Goal: Task Accomplishment & Management: Complete application form

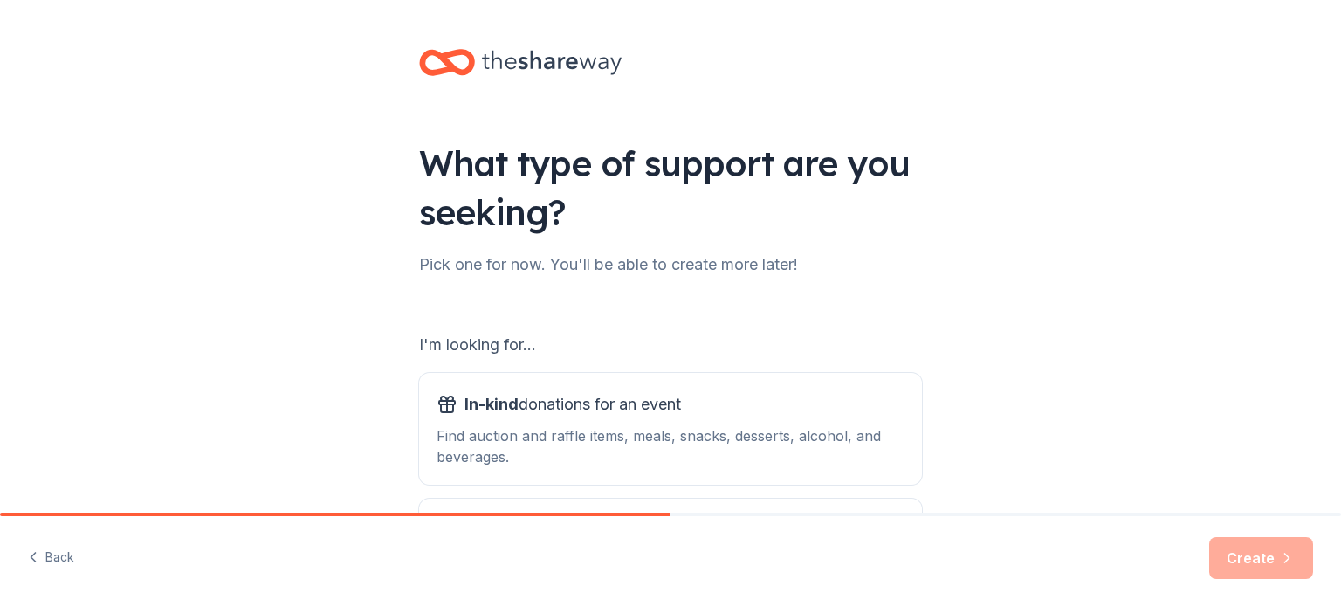
click at [545, 343] on div "I'm looking for..." at bounding box center [670, 345] width 503 height 28
click at [497, 348] on div "I'm looking for..." at bounding box center [670, 345] width 503 height 28
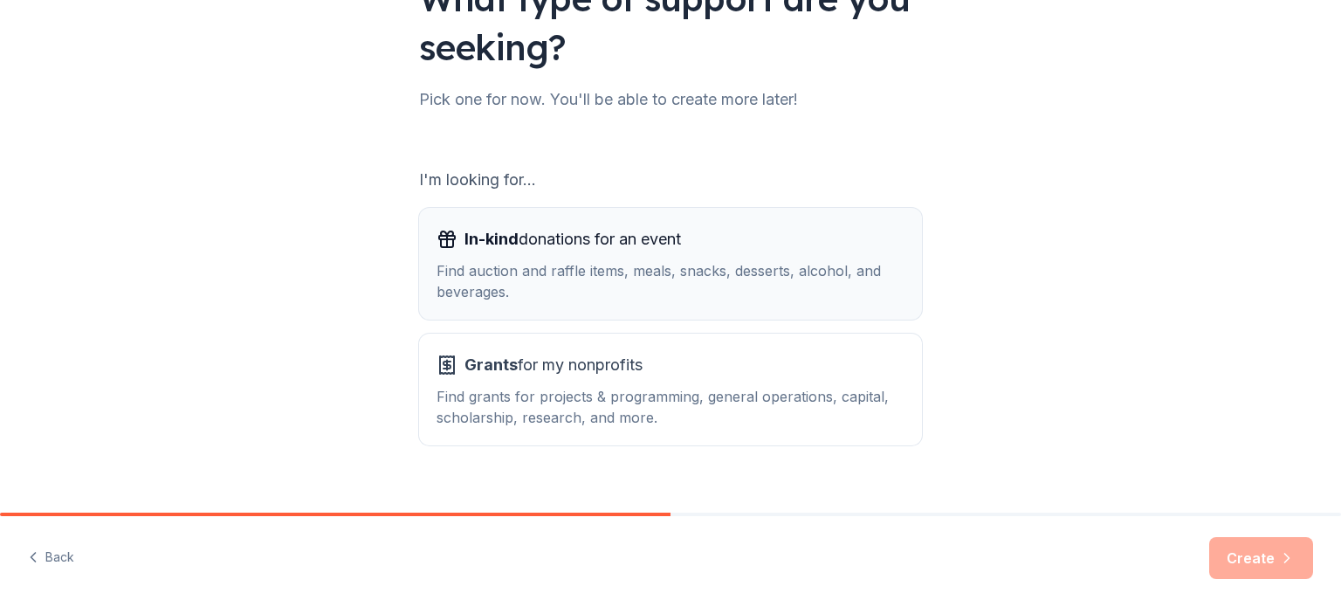
scroll to position [175, 0]
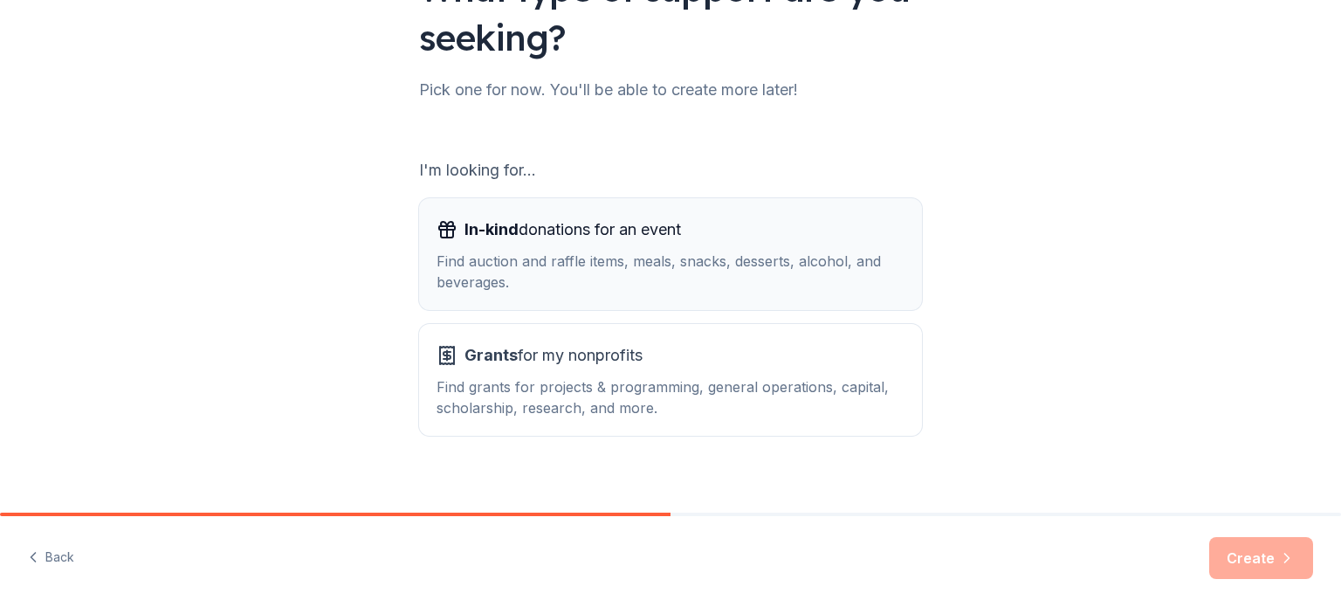
click at [510, 225] on span "In-kind" at bounding box center [491, 229] width 54 height 18
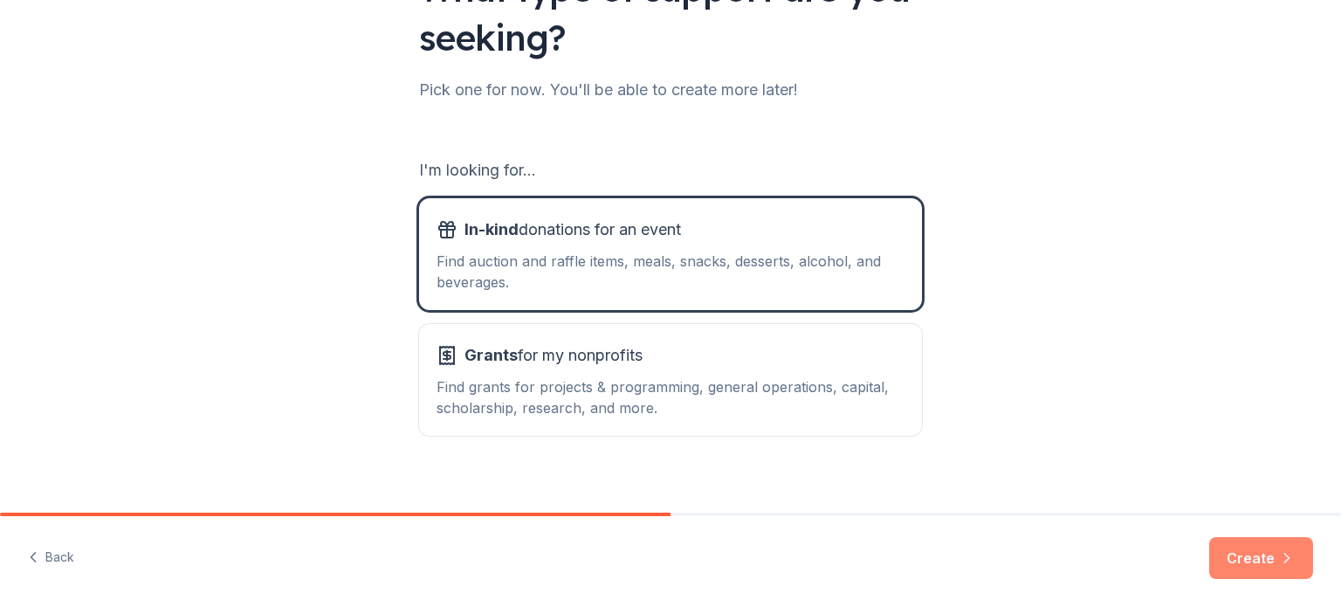
click at [1225, 546] on button "Create" at bounding box center [1261, 558] width 104 height 42
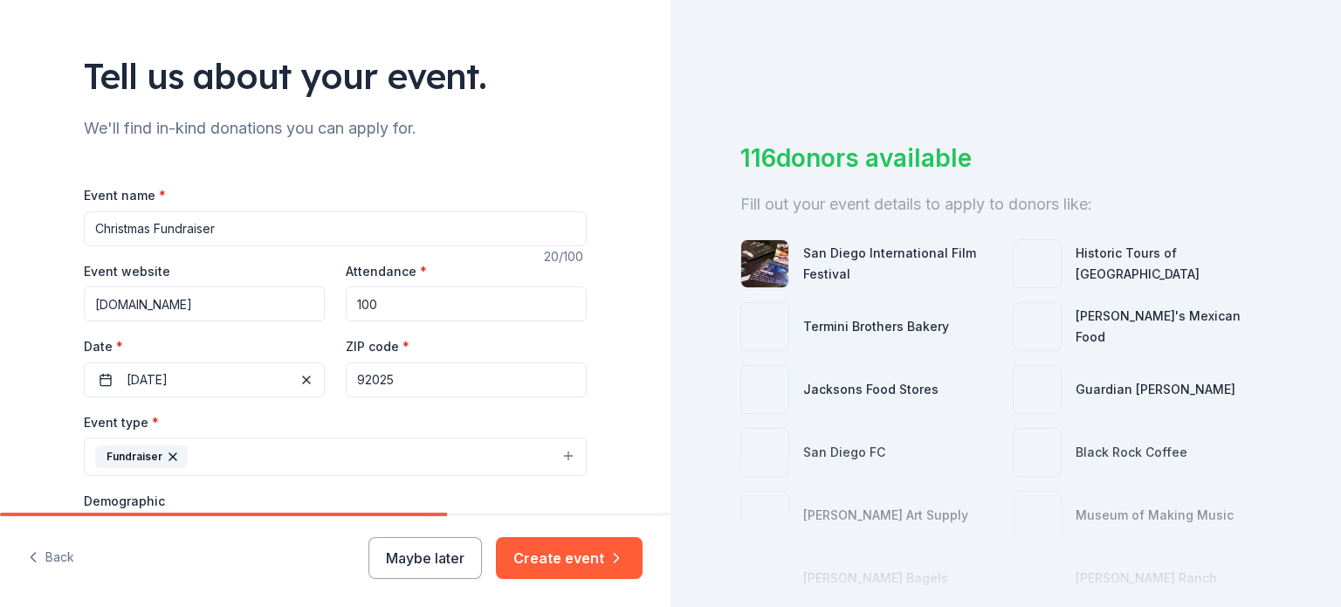
scroll to position [175, 0]
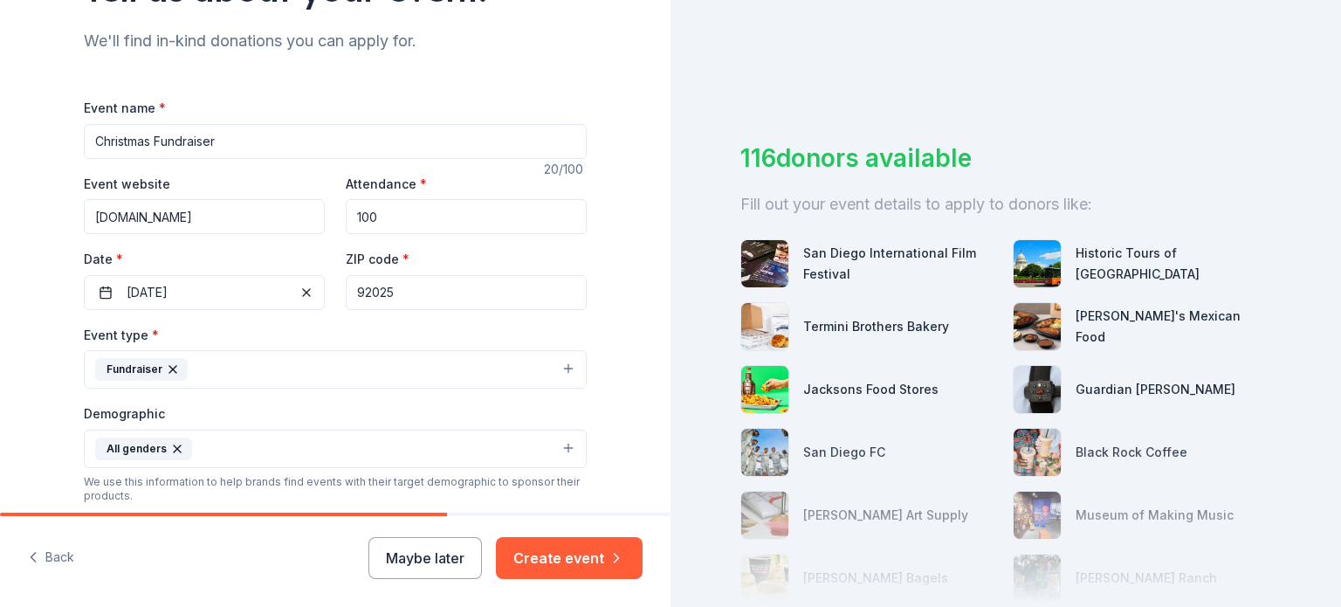
drag, startPoint x: 222, startPoint y: 141, endPoint x: 0, endPoint y: 111, distance: 223.7
click at [0, 111] on div "Tell us about your event. We'll find in-kind donations you can apply for. Event…" at bounding box center [335, 407] width 670 height 1165
type input "V"
type input "North County VetFest [DATE] Celebration"
drag, startPoint x: 415, startPoint y: 219, endPoint x: 300, endPoint y: 212, distance: 115.4
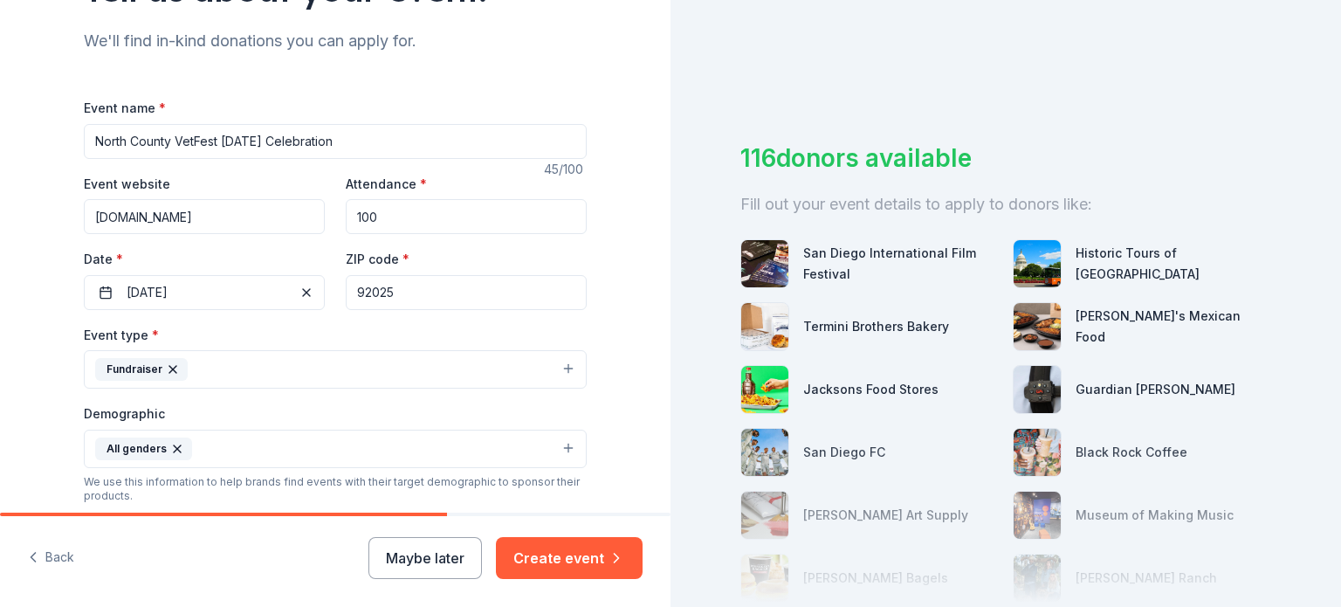
click at [300, 210] on div "Event website www.escondidoamericanlegion.com Attendance * 100 Date * 12/14/202…" at bounding box center [335, 241] width 503 height 137
type input "500"
click at [300, 294] on span "button" at bounding box center [306, 292] width 21 height 21
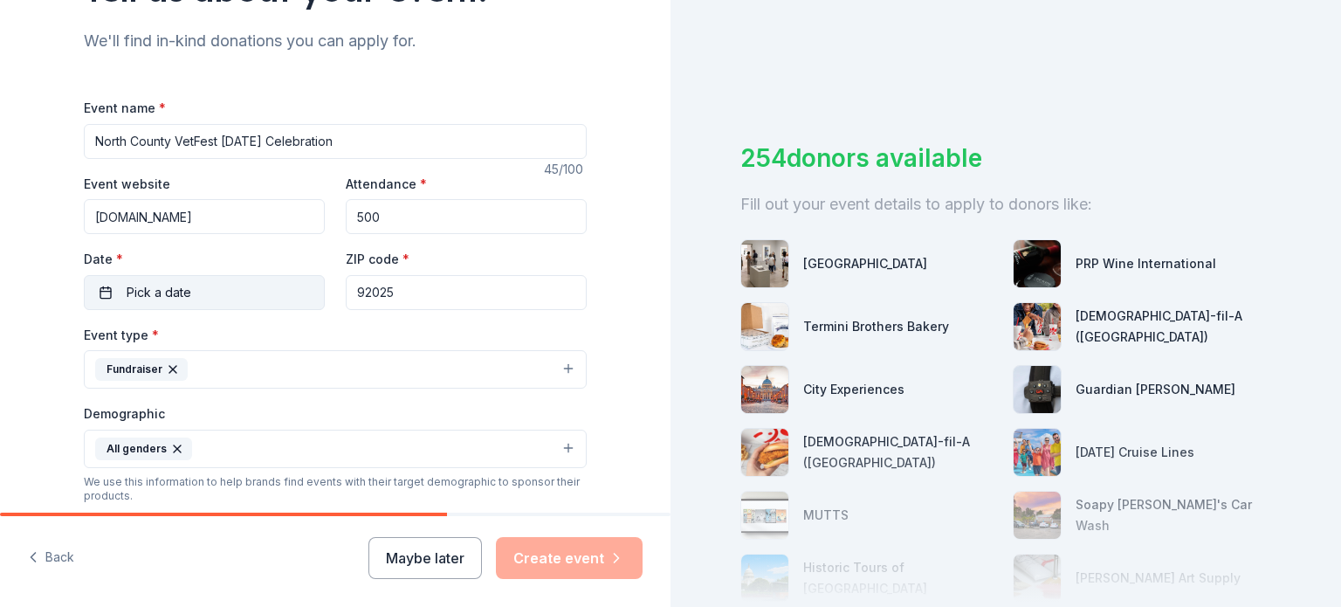
click at [229, 294] on button "Pick a date" at bounding box center [204, 292] width 241 height 35
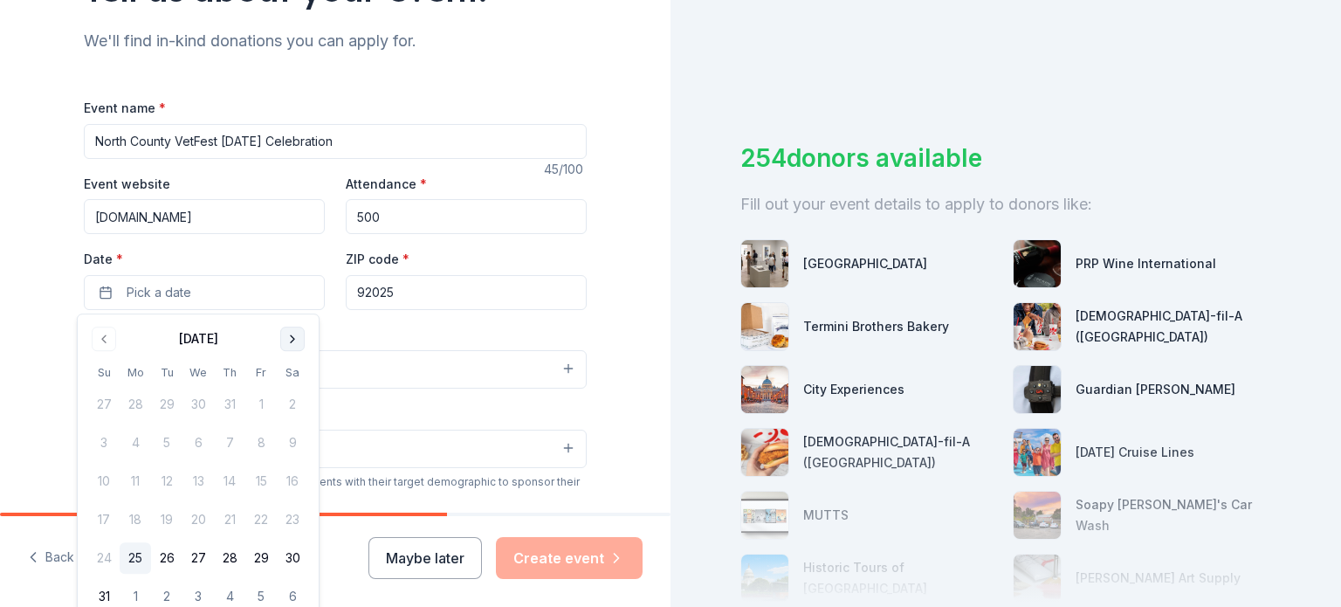
click at [285, 328] on button "Go to next month" at bounding box center [292, 338] width 24 height 24
click at [162, 491] on button "11" at bounding box center [166, 480] width 31 height 31
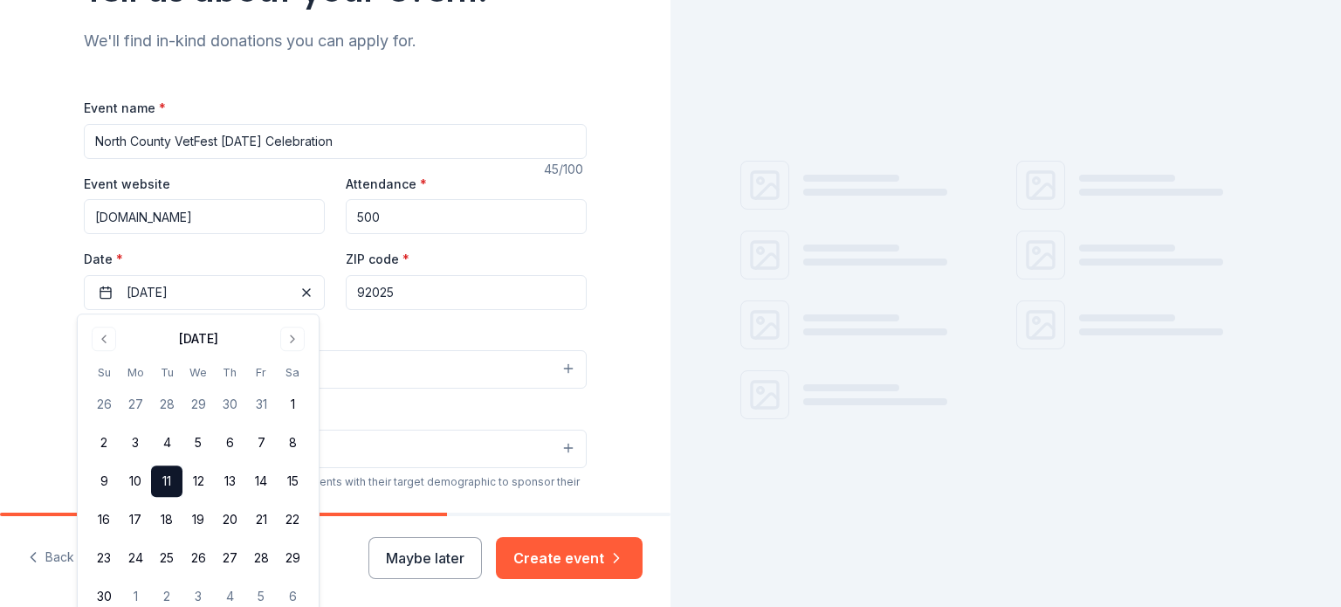
click at [389, 376] on button "Fundraiser" at bounding box center [335, 369] width 503 height 38
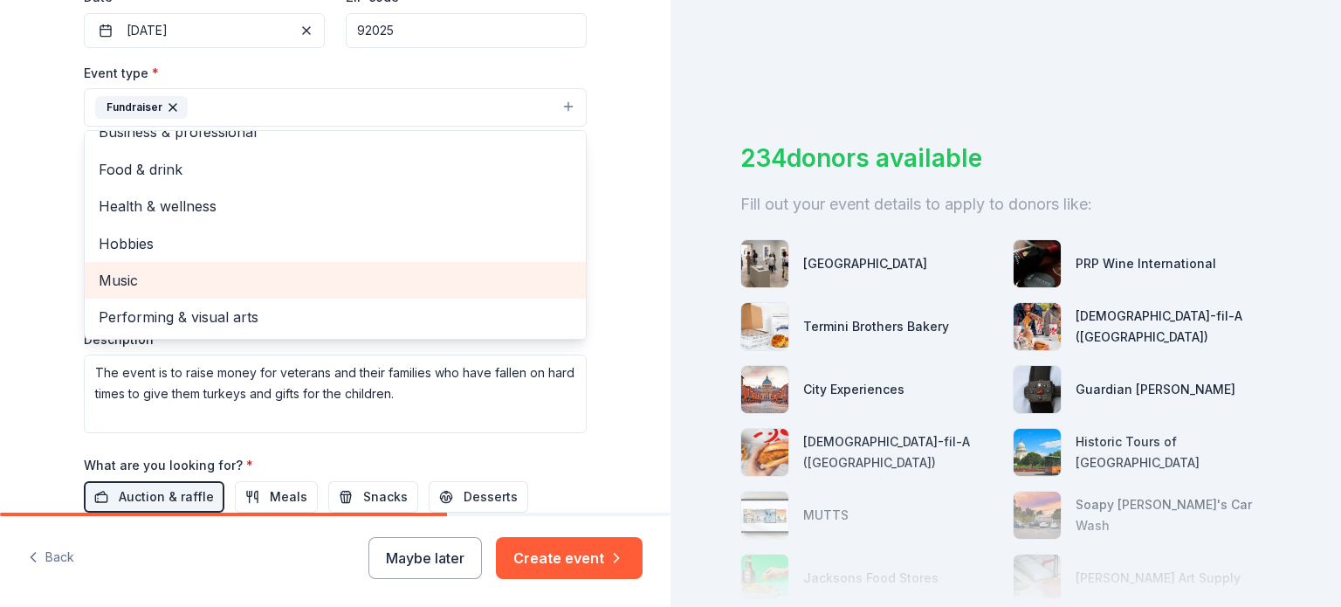
scroll to position [0, 0]
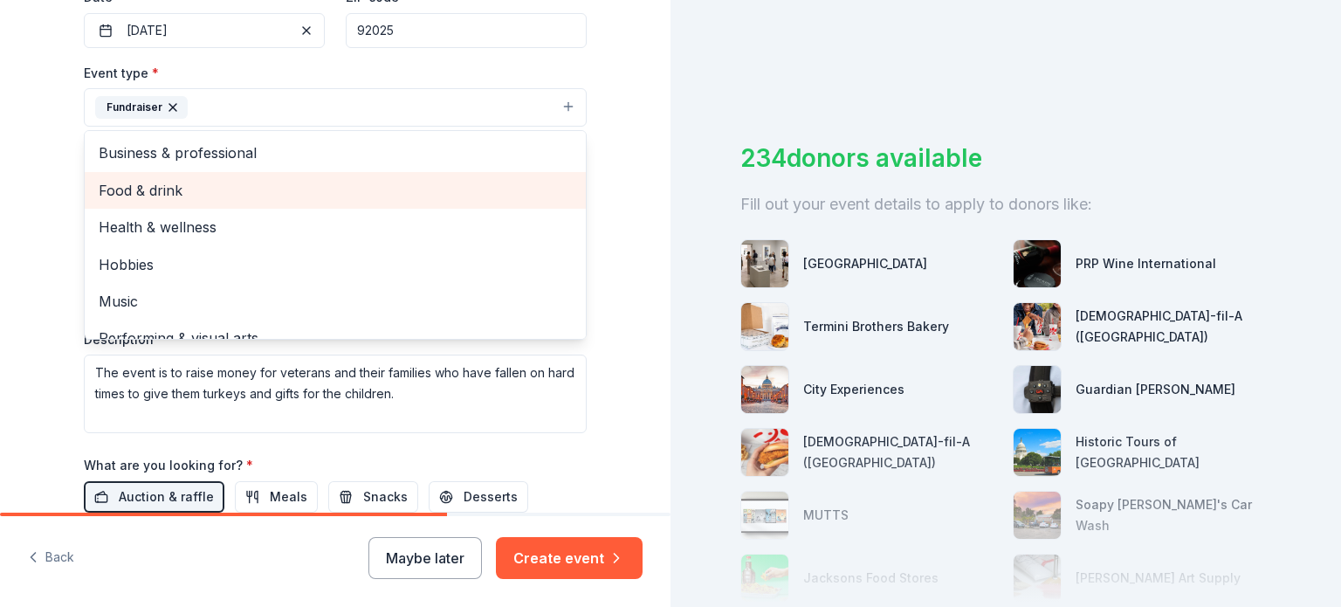
click at [151, 186] on span "Food & drink" at bounding box center [335, 190] width 473 height 23
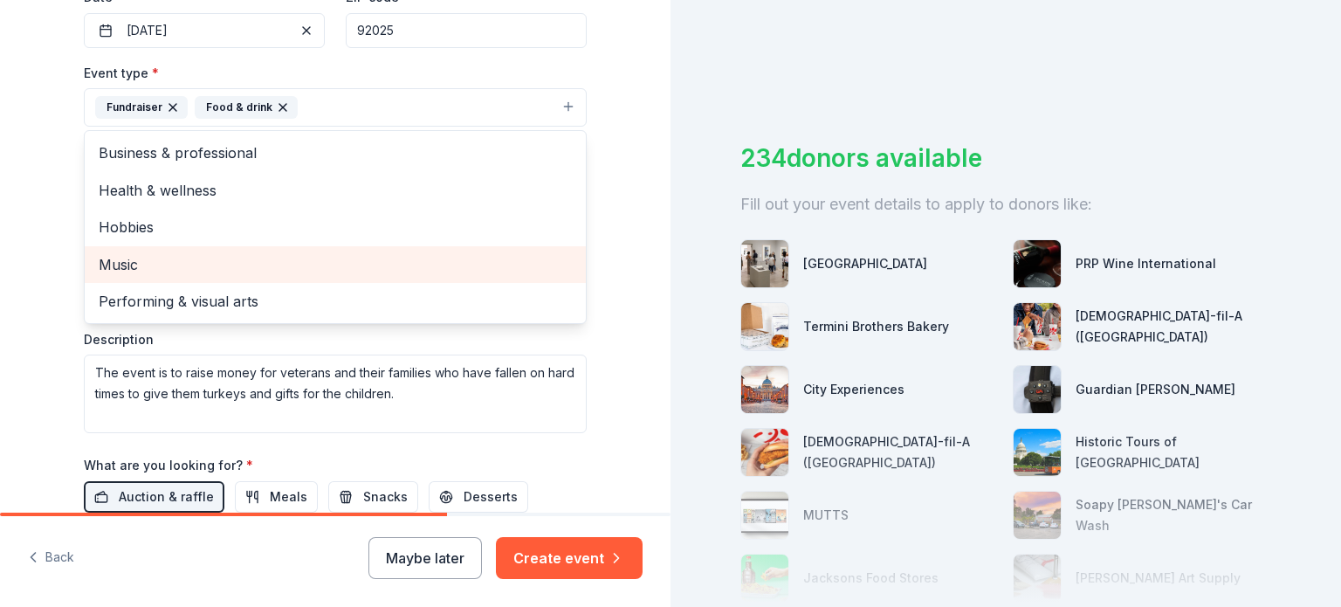
click at [100, 267] on span "Music" at bounding box center [335, 264] width 473 height 23
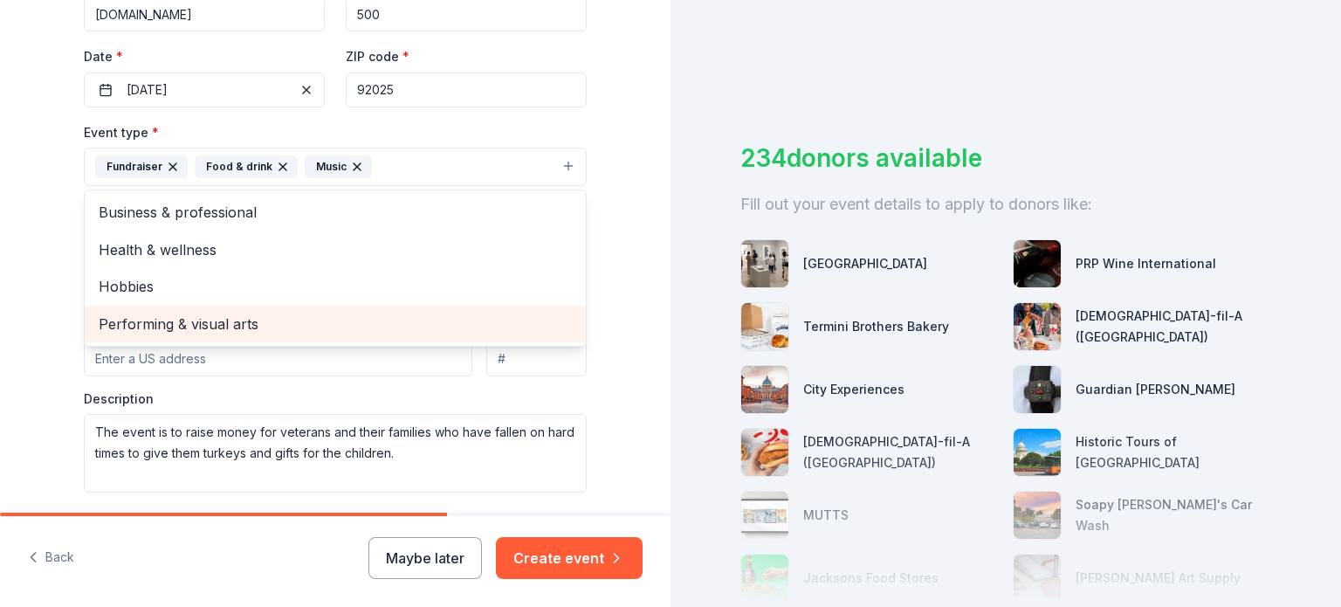
scroll to position [349, 0]
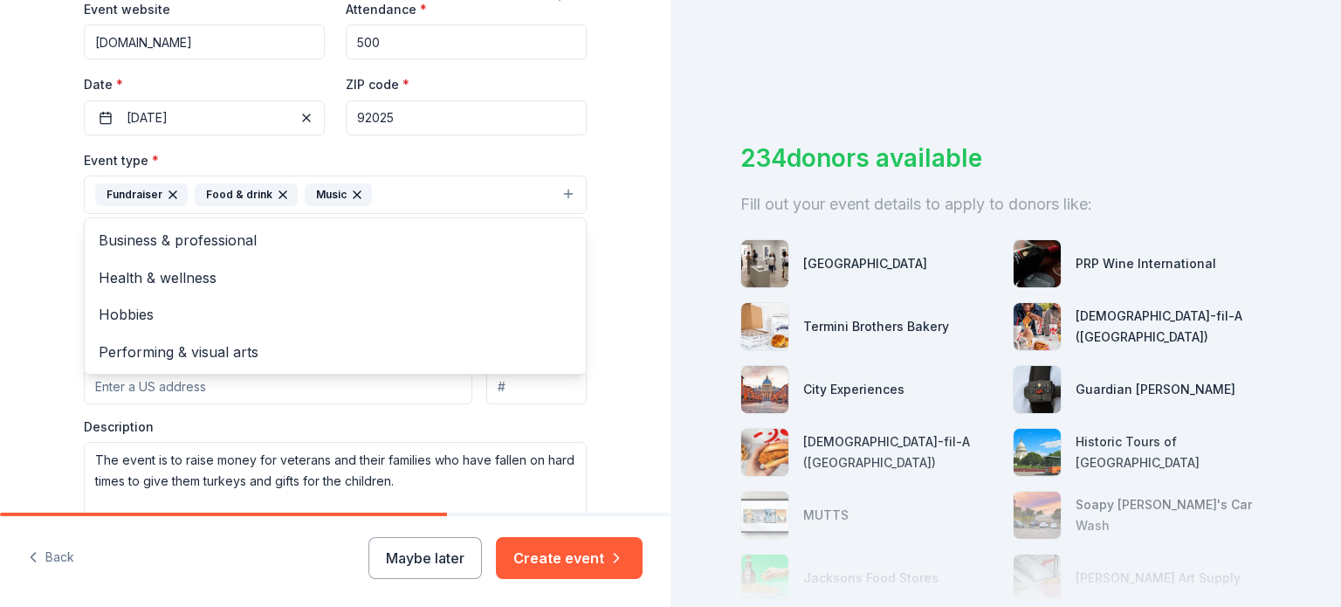
click at [358, 379] on div "Event type * Fundraiser Food & drink Music Business & professional Health & wel…" at bounding box center [335, 334] width 503 height 371
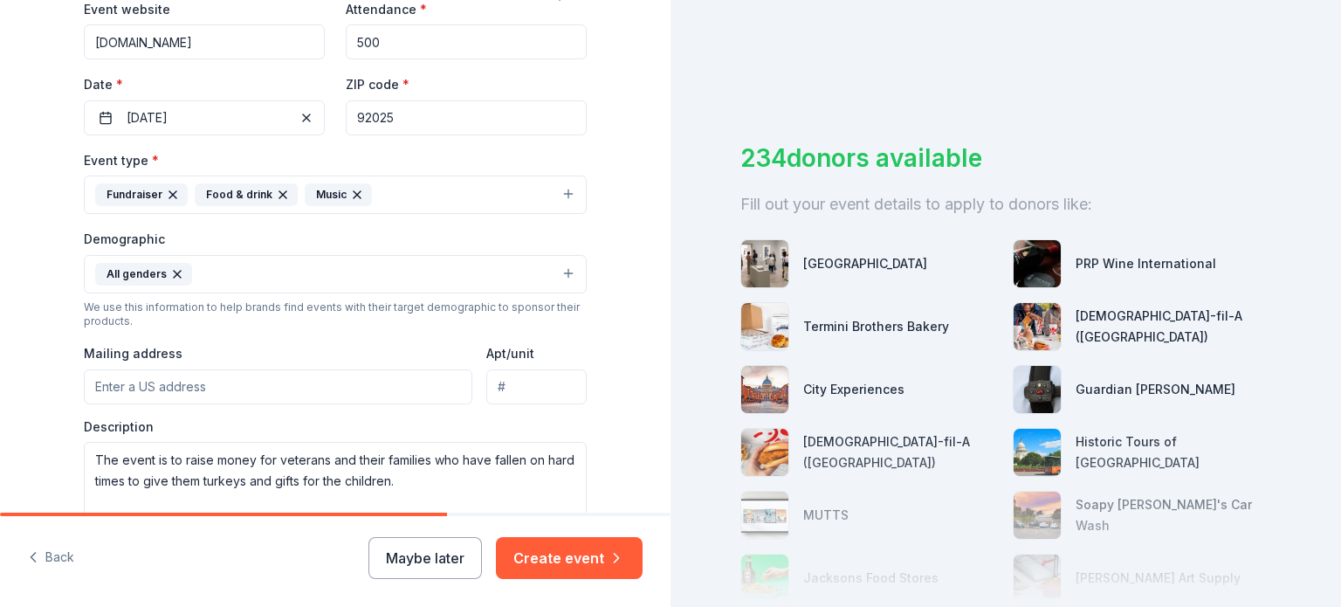
click at [358, 379] on input "Mailing address" at bounding box center [278, 386] width 388 height 35
type input "230 E. Park Ave"
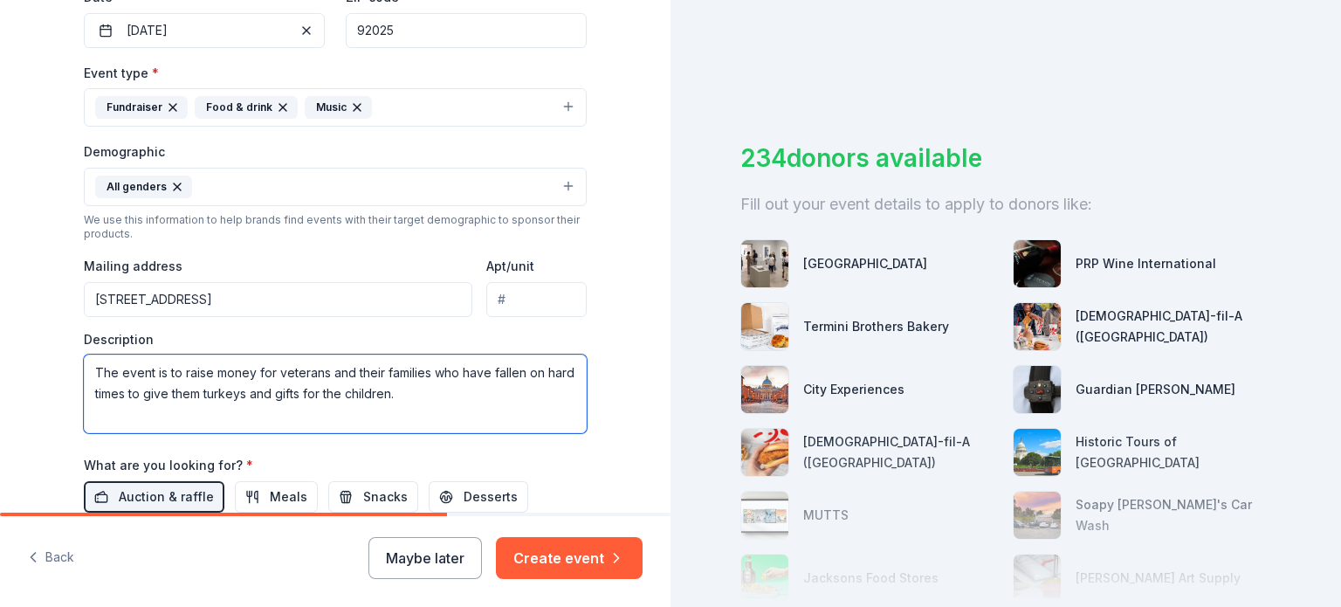
click at [242, 379] on textarea "The event is to raise money for veterans and their families who have fallen on …" at bounding box center [335, 393] width 503 height 79
paste textarea "is event honors the men and women of our community who have selflessly served o…"
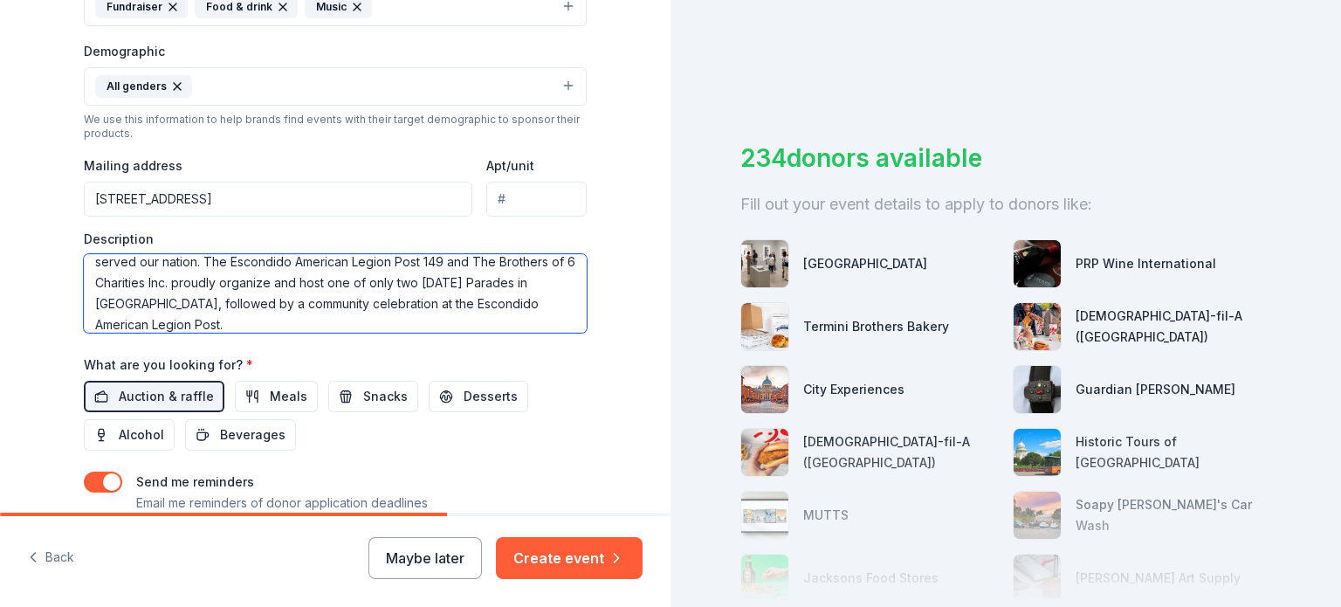
scroll to position [611, 0]
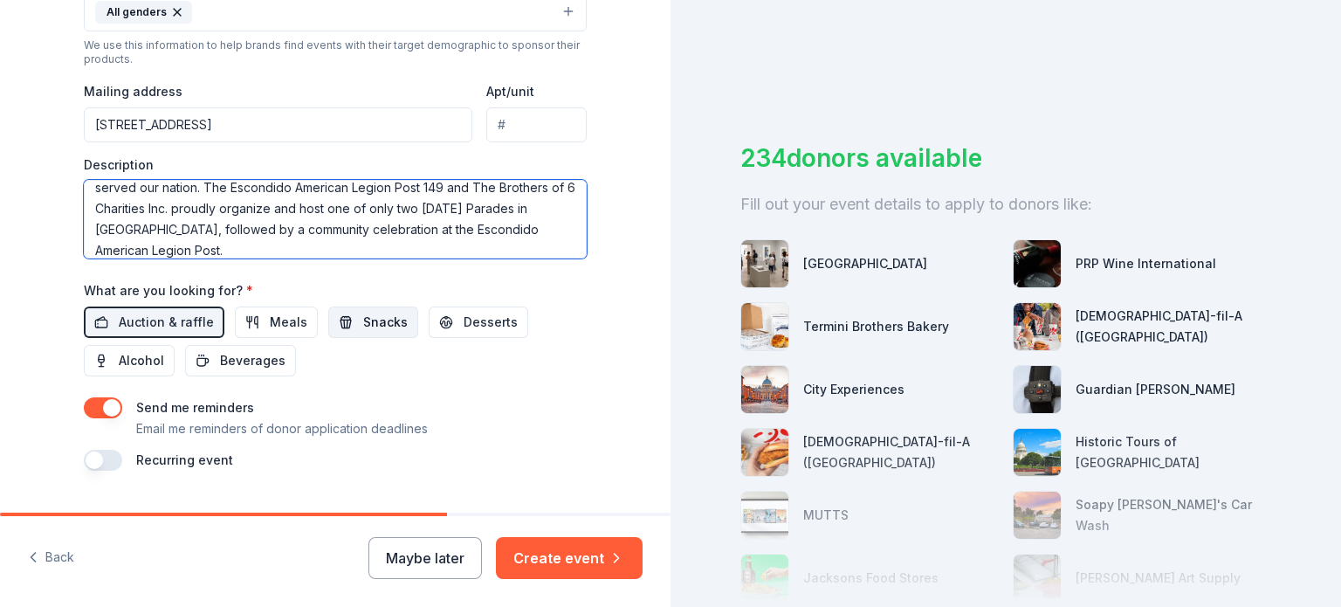
type textarea "This event honors the men and women of our community who have selflessly served…"
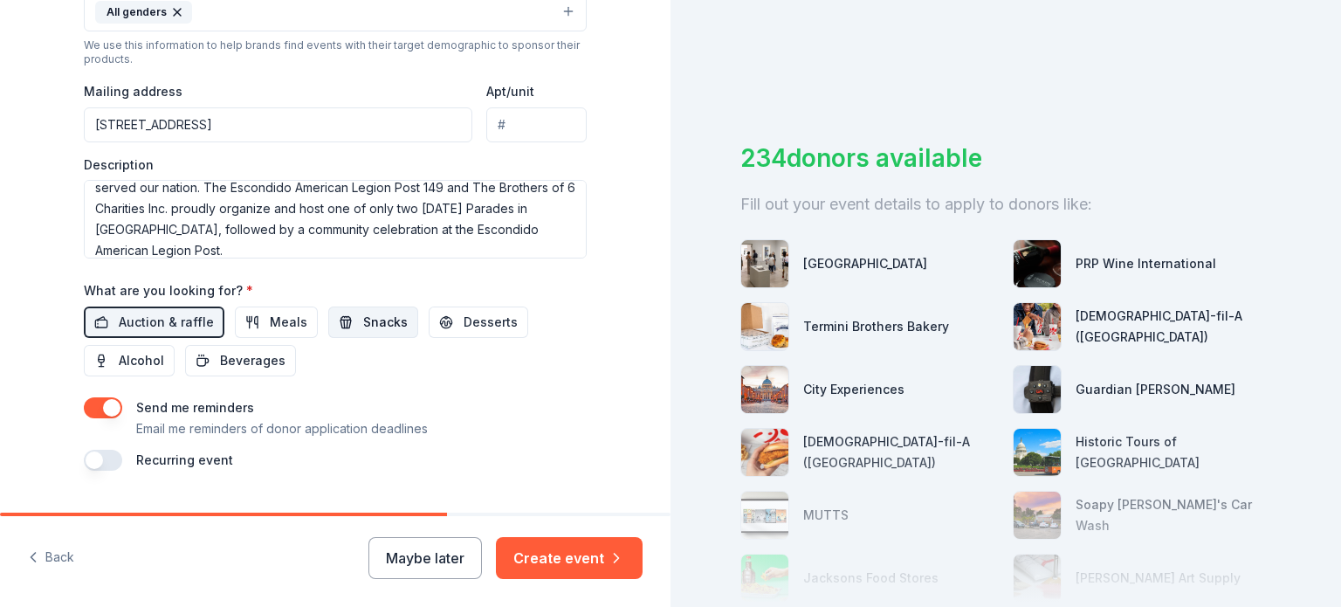
click at [363, 313] on span "Snacks" at bounding box center [385, 322] width 45 height 21
click at [270, 317] on span "Meals" at bounding box center [289, 322] width 38 height 21
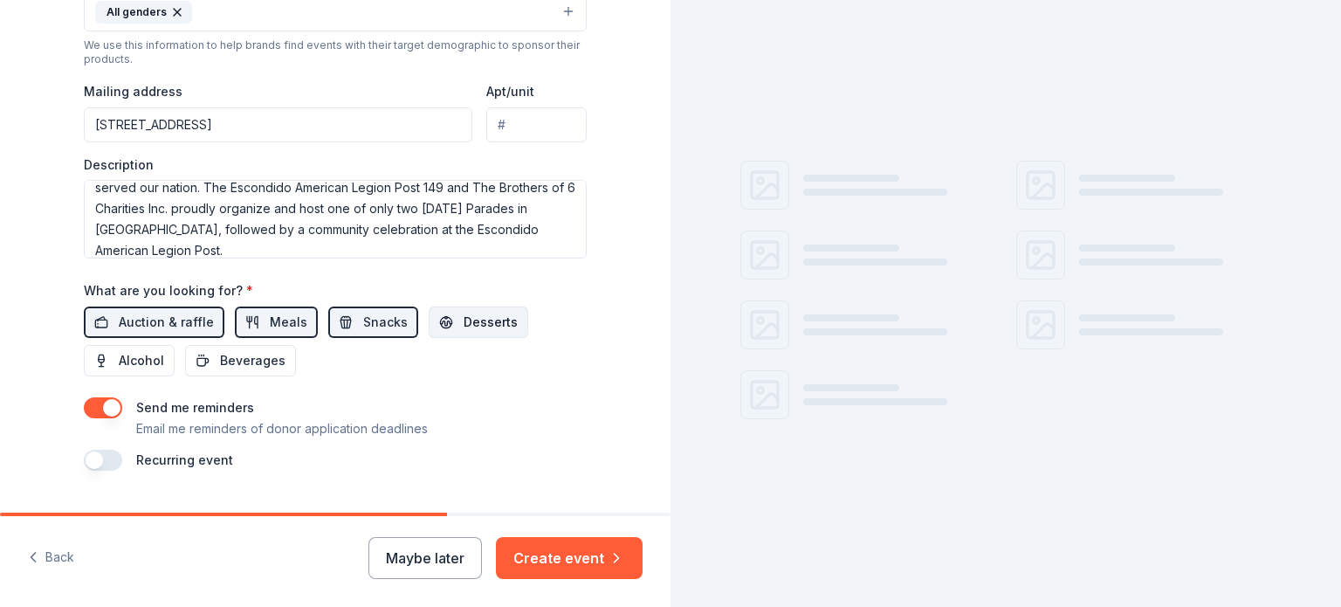
click at [440, 320] on button "Desserts" at bounding box center [478, 321] width 99 height 31
click at [250, 358] on span "Beverages" at bounding box center [252, 360] width 65 height 21
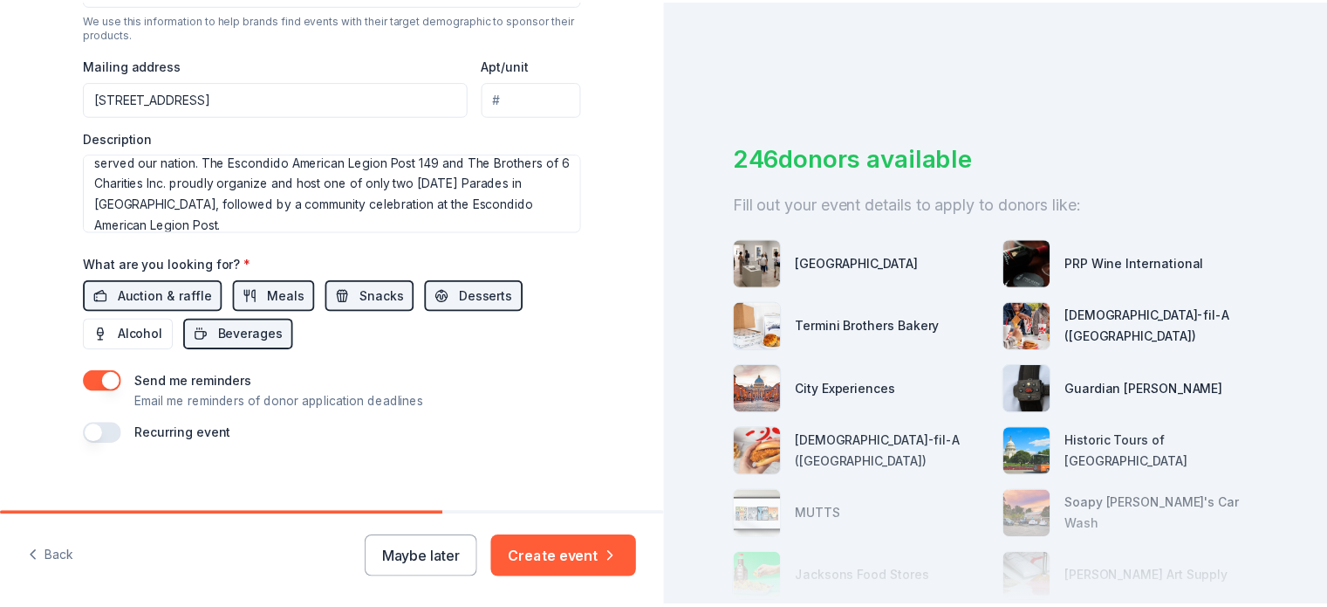
scroll to position [652, 0]
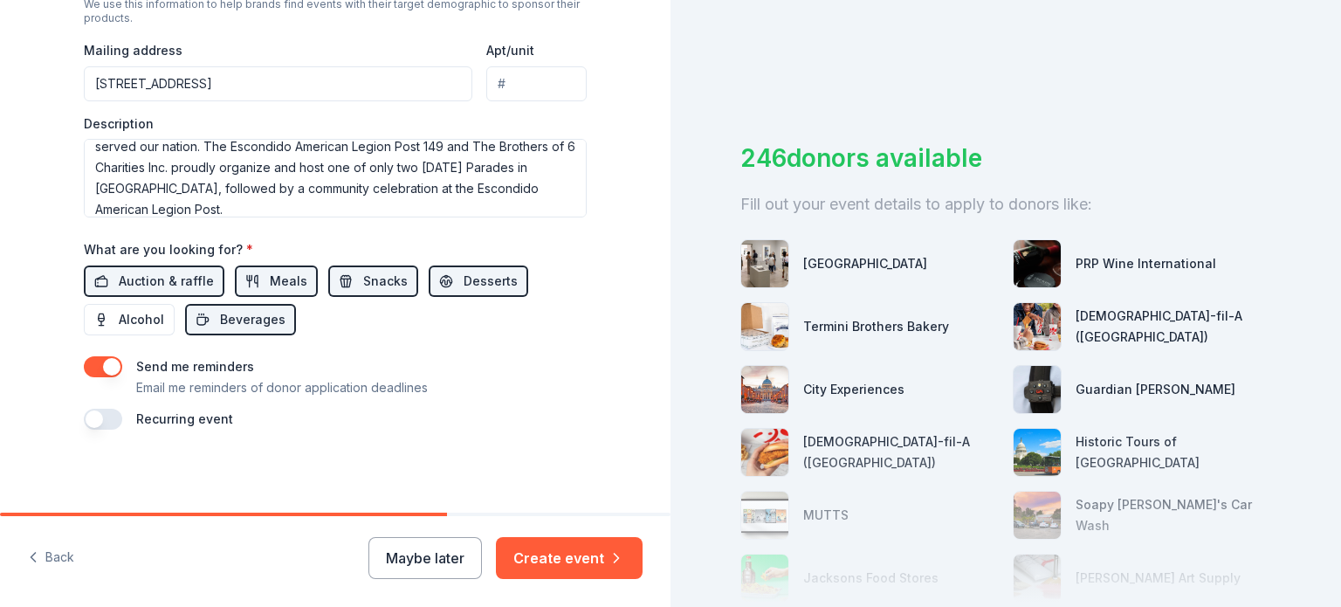
click at [103, 411] on button "button" at bounding box center [103, 418] width 38 height 21
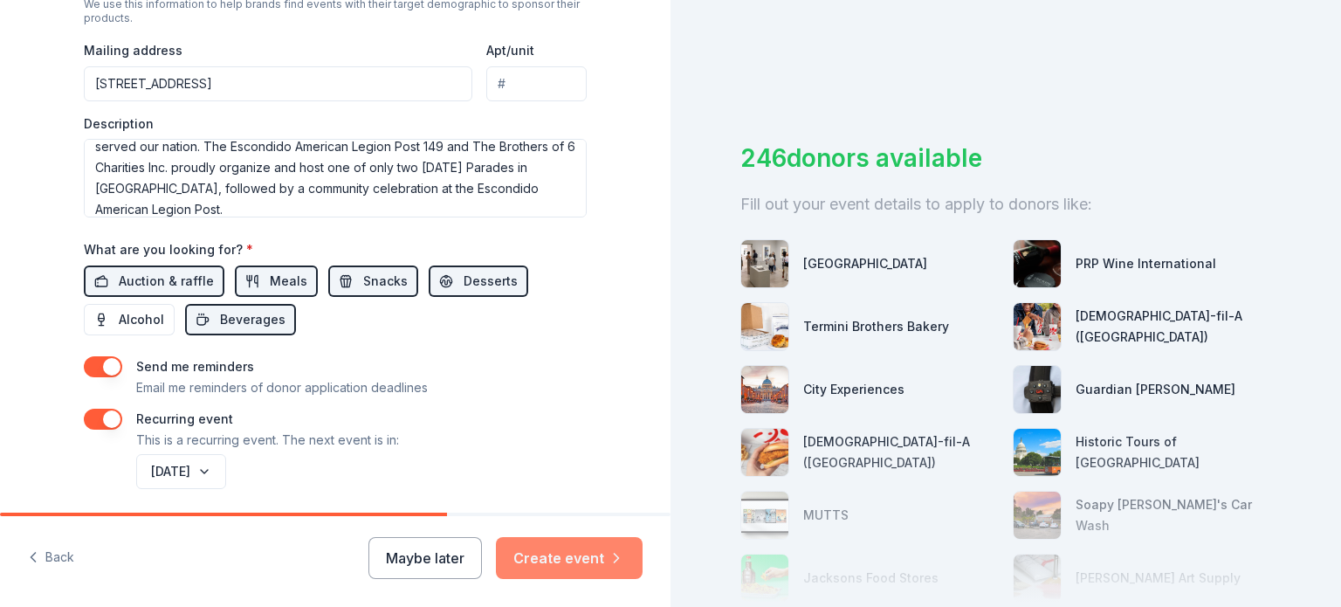
click at [575, 544] on button "Create event" at bounding box center [569, 558] width 147 height 42
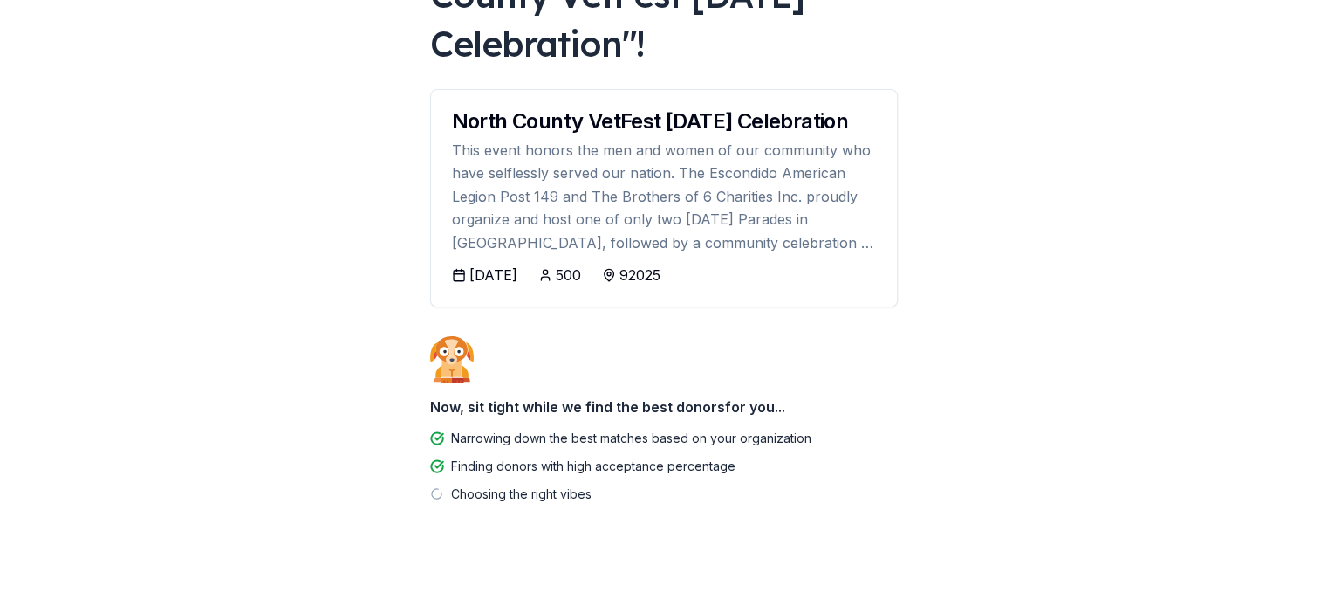
scroll to position [223, 0]
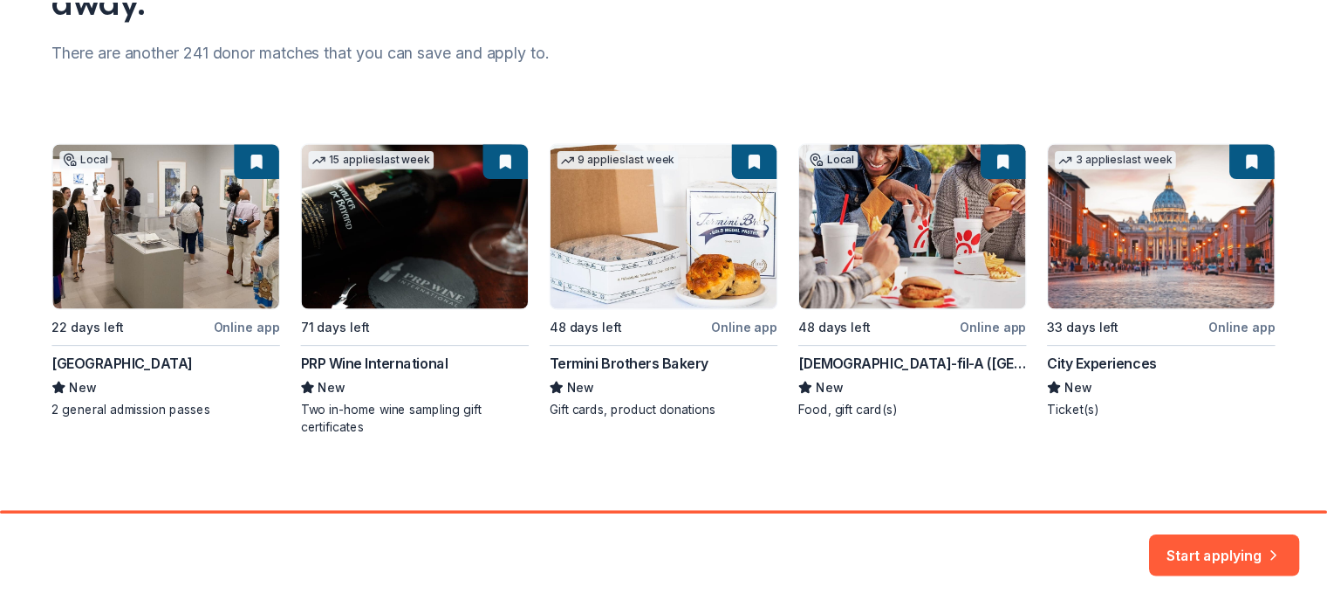
scroll to position [221, 0]
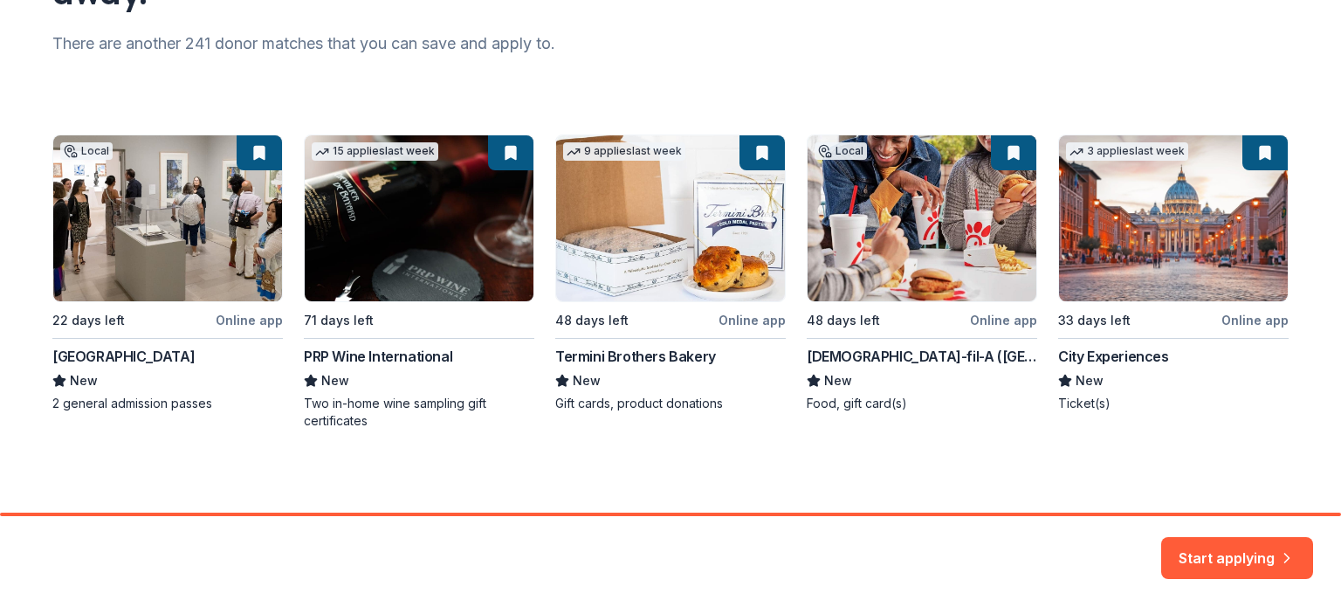
click at [420, 356] on div "Local 22 days left Online app San Diego Museum of Art New 2 general admission p…" at bounding box center [670, 281] width 1236 height 295
click at [412, 177] on div "Local 22 days left Online app San Diego Museum of Art New 2 general admission p…" at bounding box center [670, 281] width 1236 height 295
click at [1236, 558] on button "Start applying" at bounding box center [1237, 547] width 152 height 42
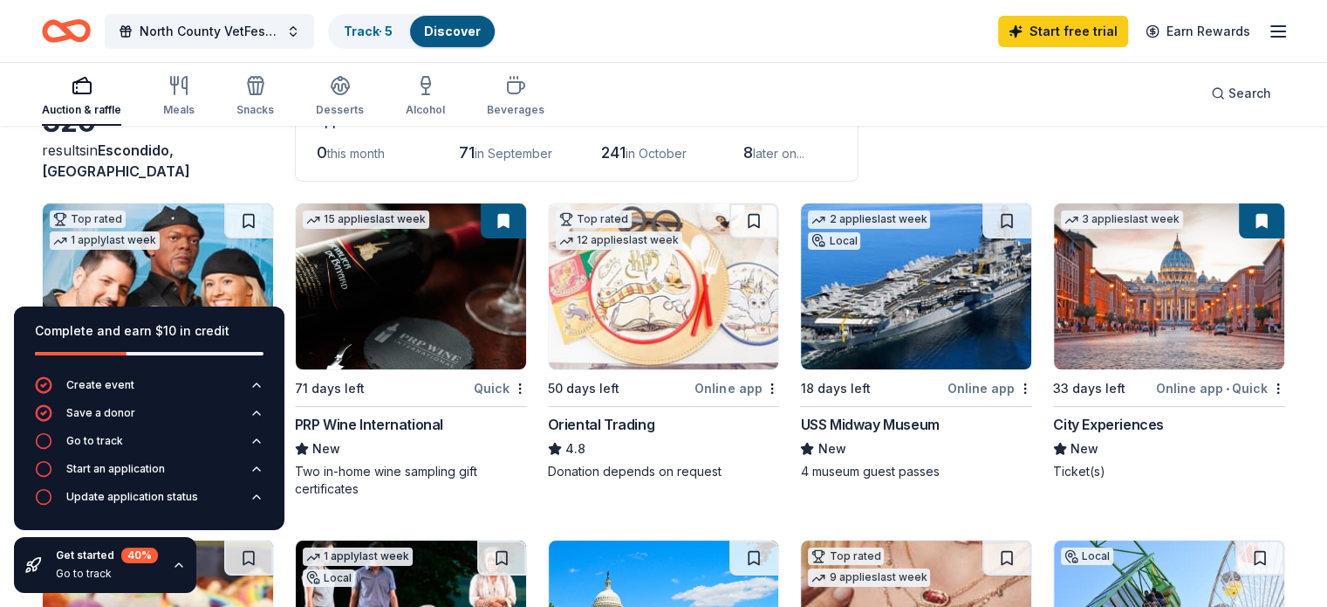
scroll to position [175, 0]
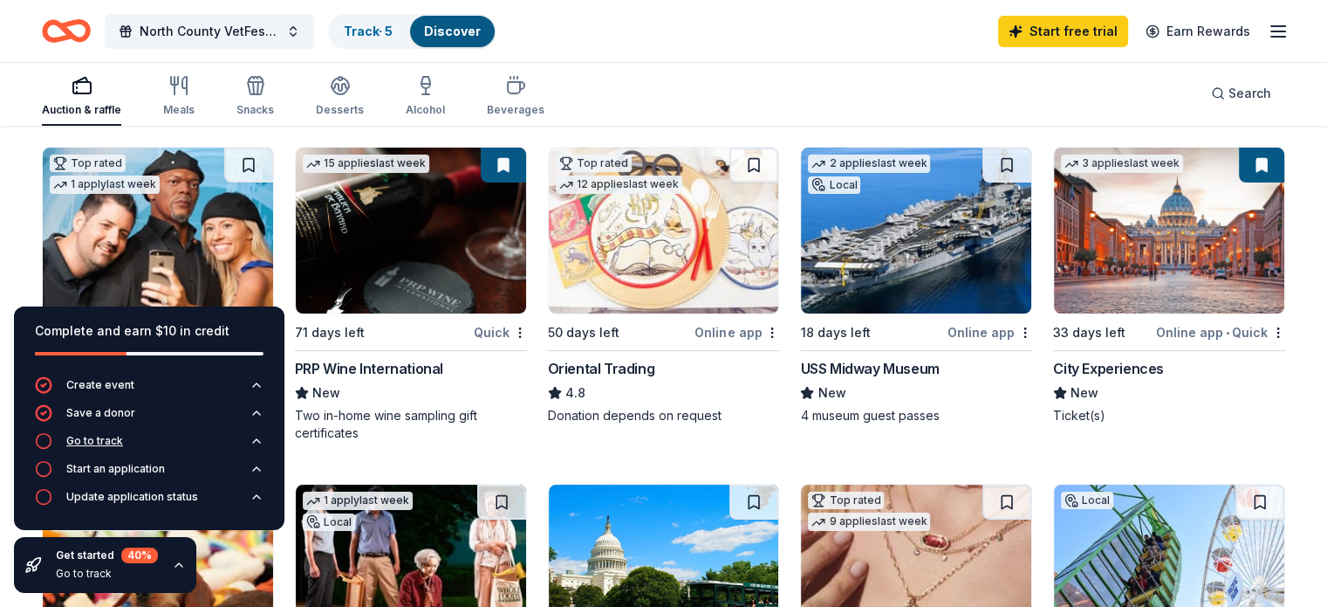
click at [257, 441] on icon "button" at bounding box center [257, 441] width 14 height 14
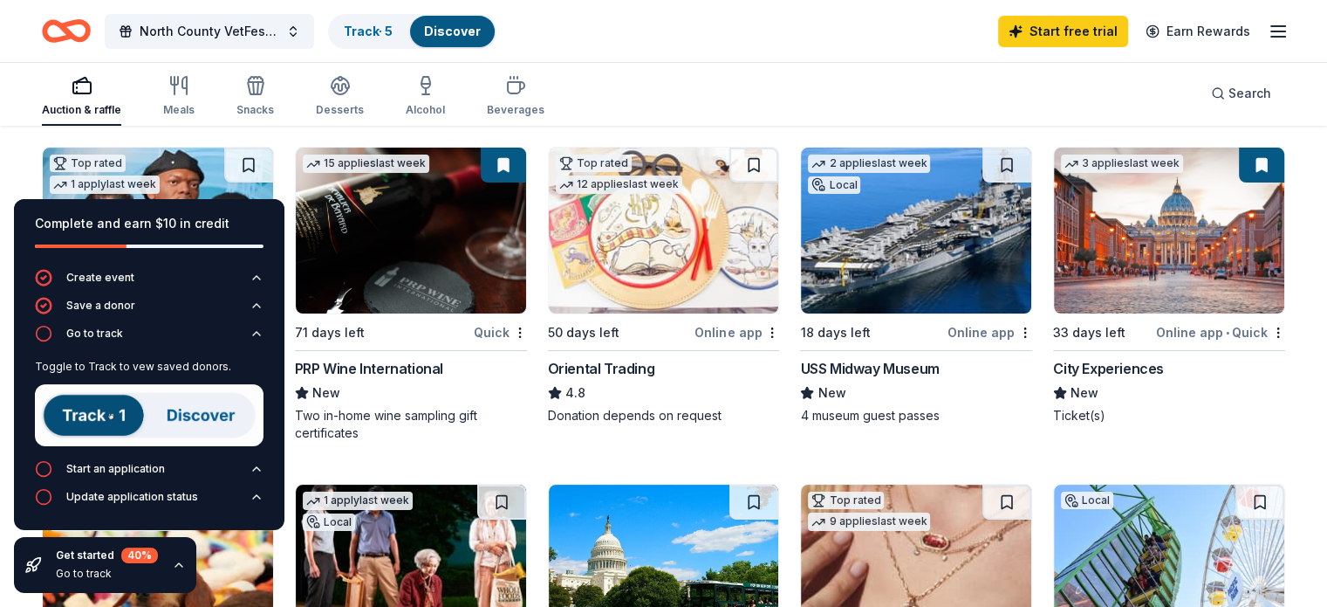
click at [707, 105] on div "Auction & raffle Meals Snacks Desserts Alcohol Beverages Search" at bounding box center [664, 93] width 1244 height 65
click at [677, 45] on div "North County VetFest Veterans Day Celebration Track · 5 Discover Start free tri…" at bounding box center [664, 30] width 1244 height 41
click at [181, 566] on icon "button" at bounding box center [179, 565] width 14 height 14
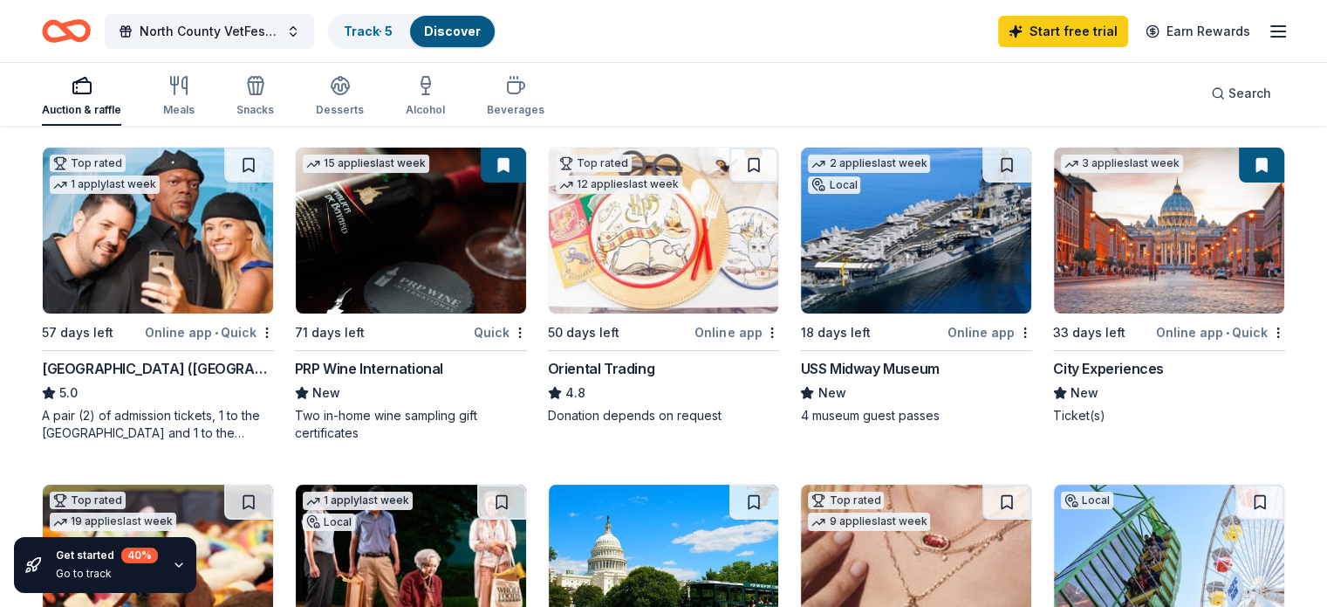
click at [216, 334] on div "Online app • Quick" at bounding box center [209, 332] width 129 height 22
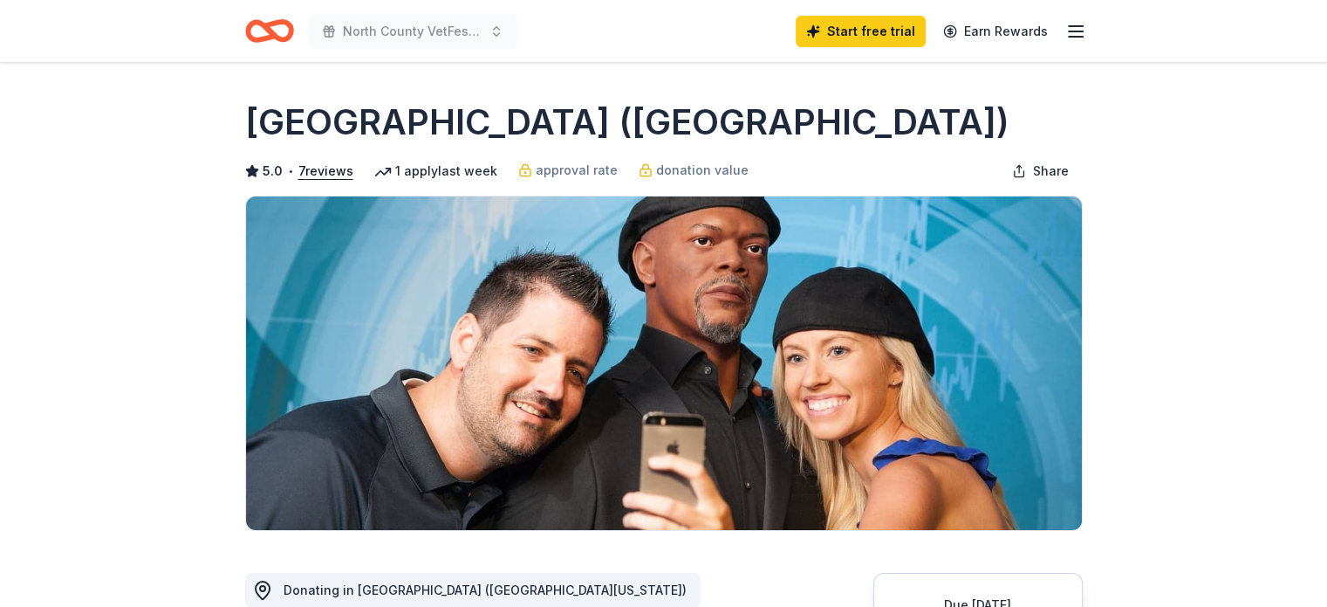
click at [1077, 31] on line "button" at bounding box center [1076, 31] width 14 height 0
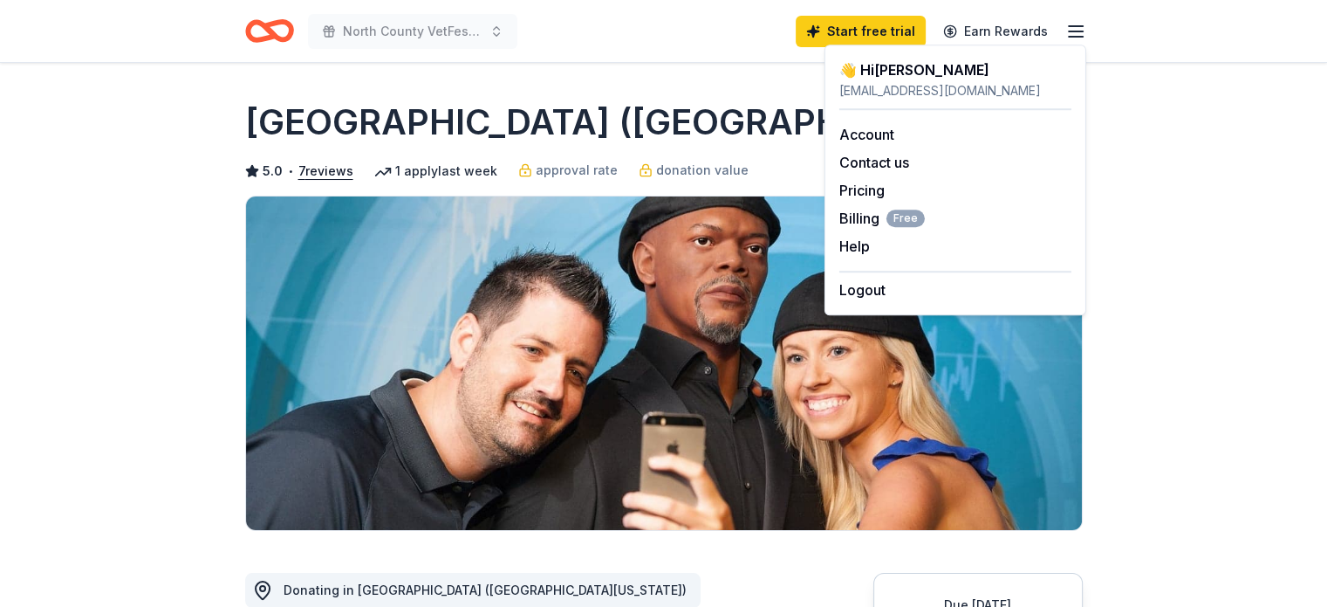
click at [1077, 31] on line "button" at bounding box center [1076, 31] width 14 height 0
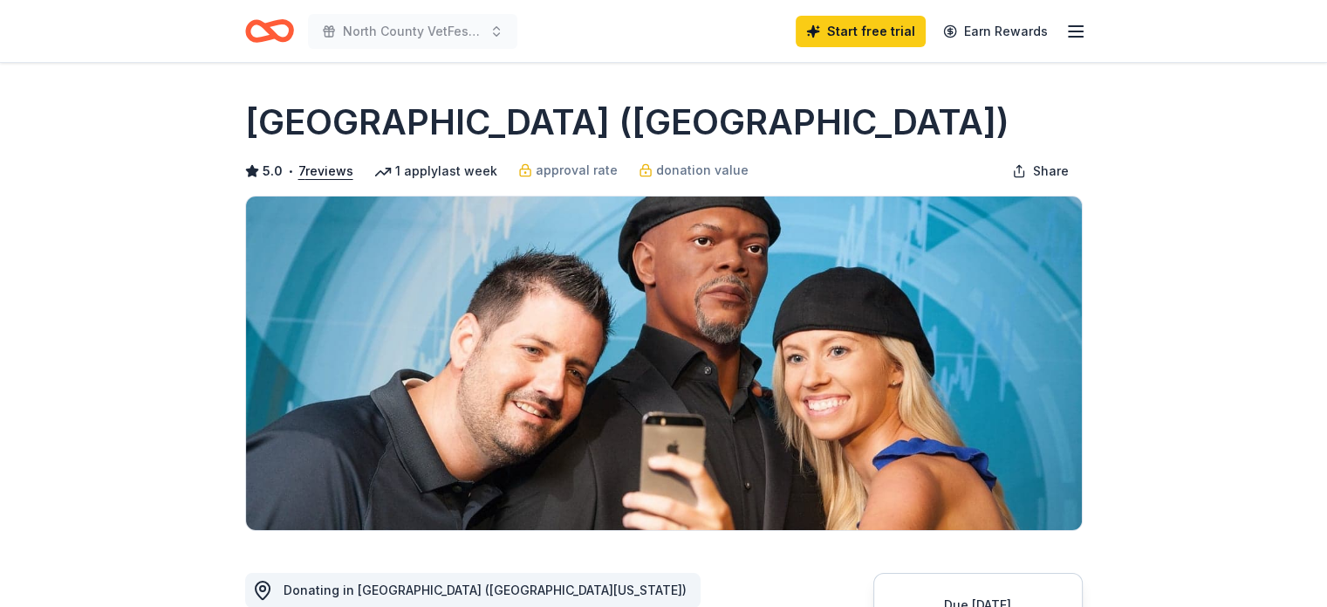
click at [1077, 31] on line "button" at bounding box center [1076, 31] width 14 height 0
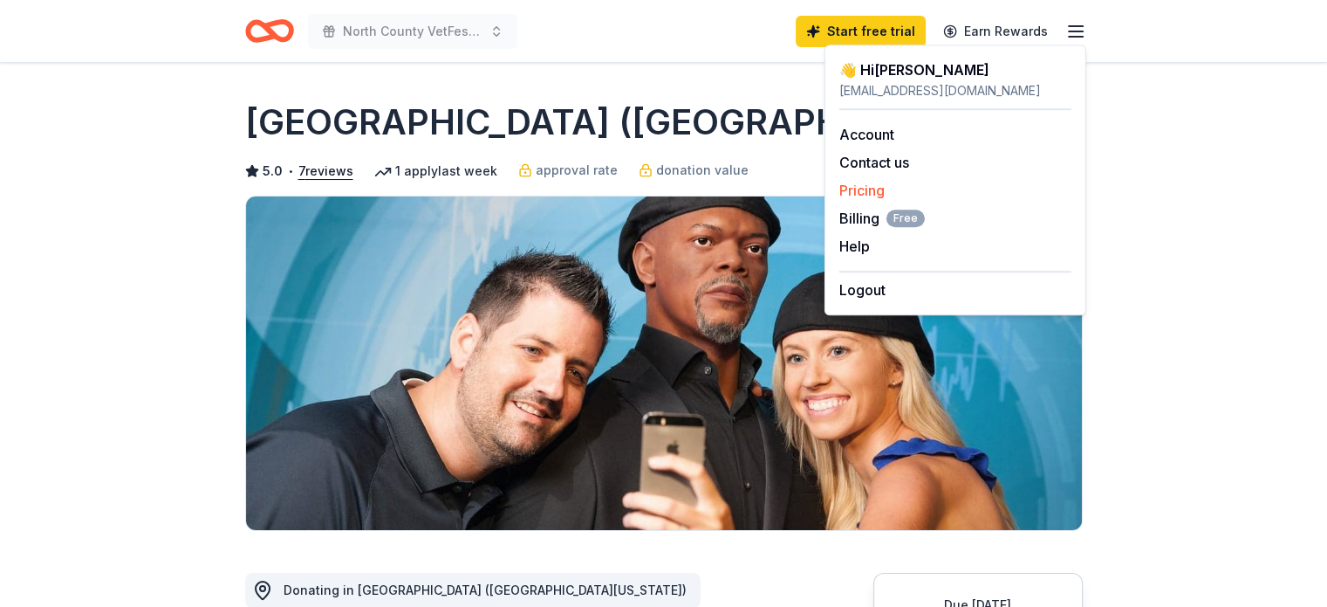
click at [848, 186] on link "Pricing" at bounding box center [862, 190] width 45 height 17
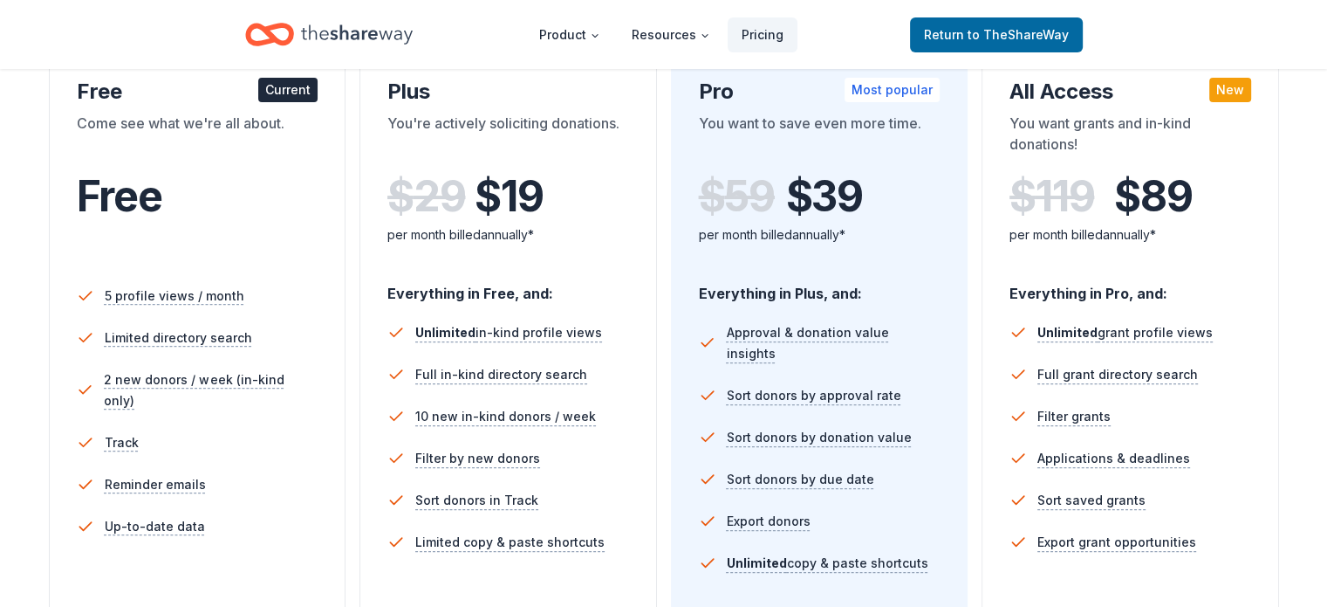
scroll to position [87, 0]
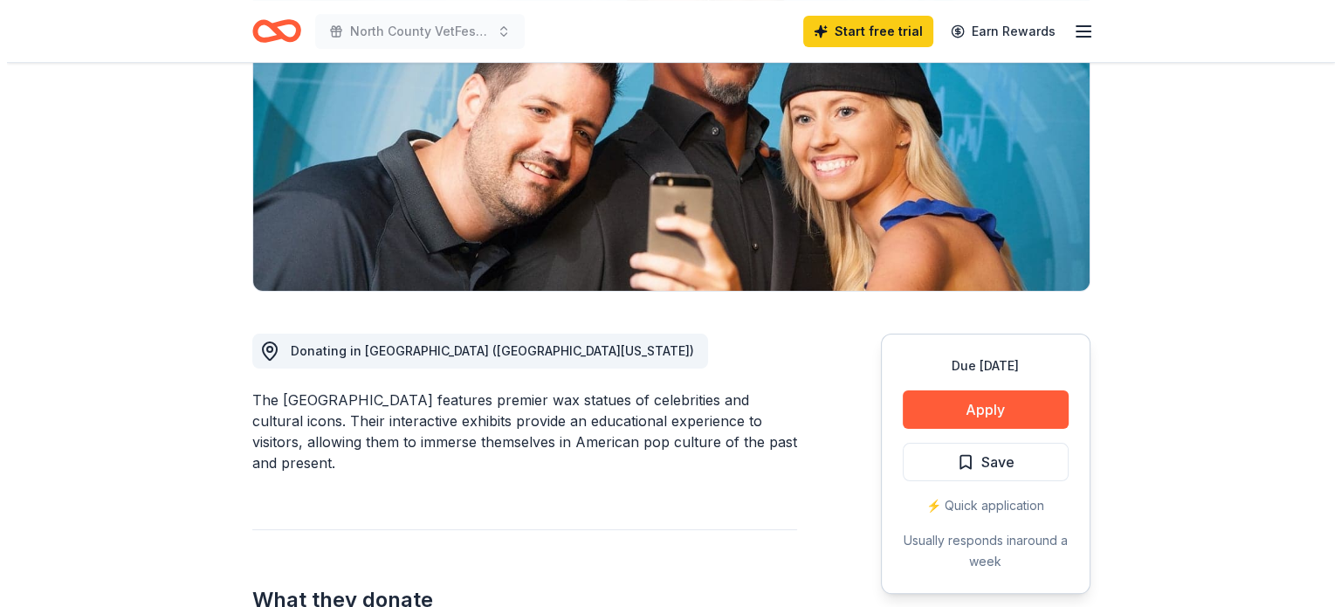
scroll to position [262, 0]
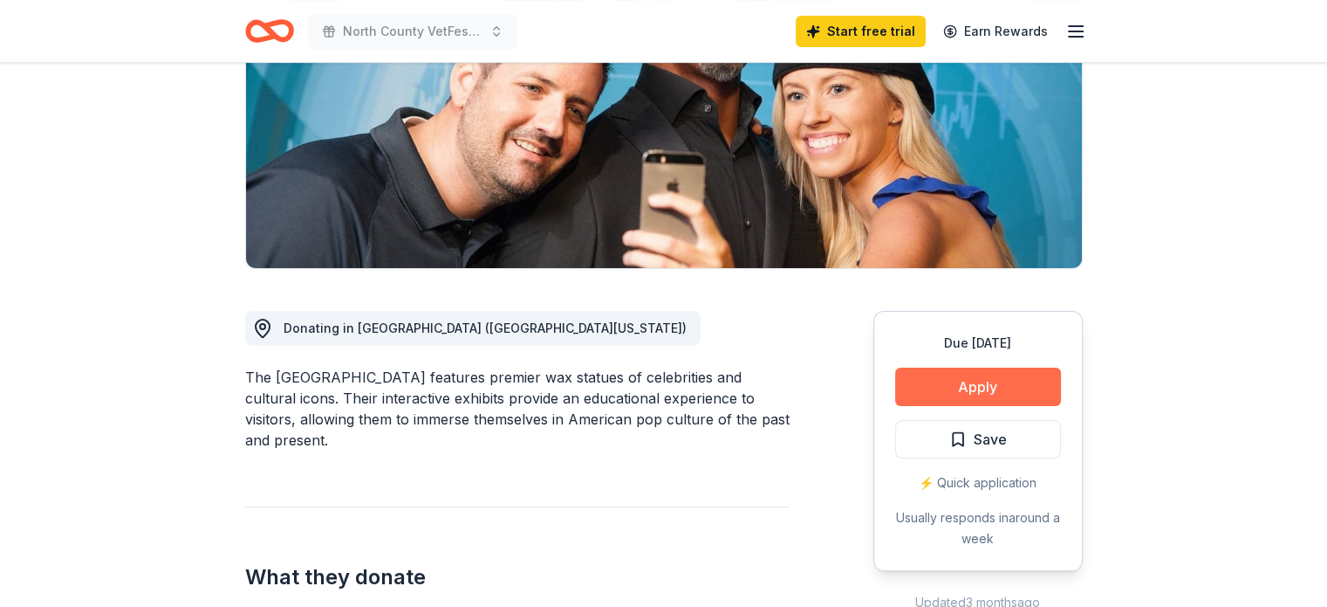
click at [918, 376] on button "Apply" at bounding box center [978, 386] width 166 height 38
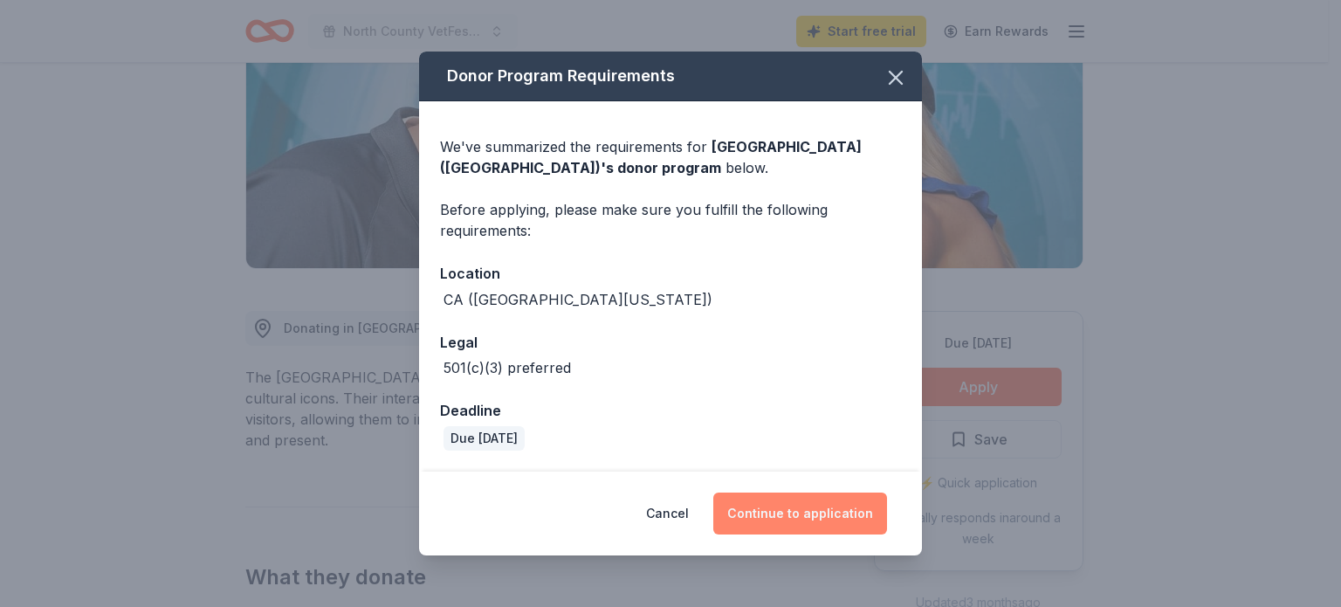
click at [810, 511] on button "Continue to application" at bounding box center [800, 513] width 174 height 42
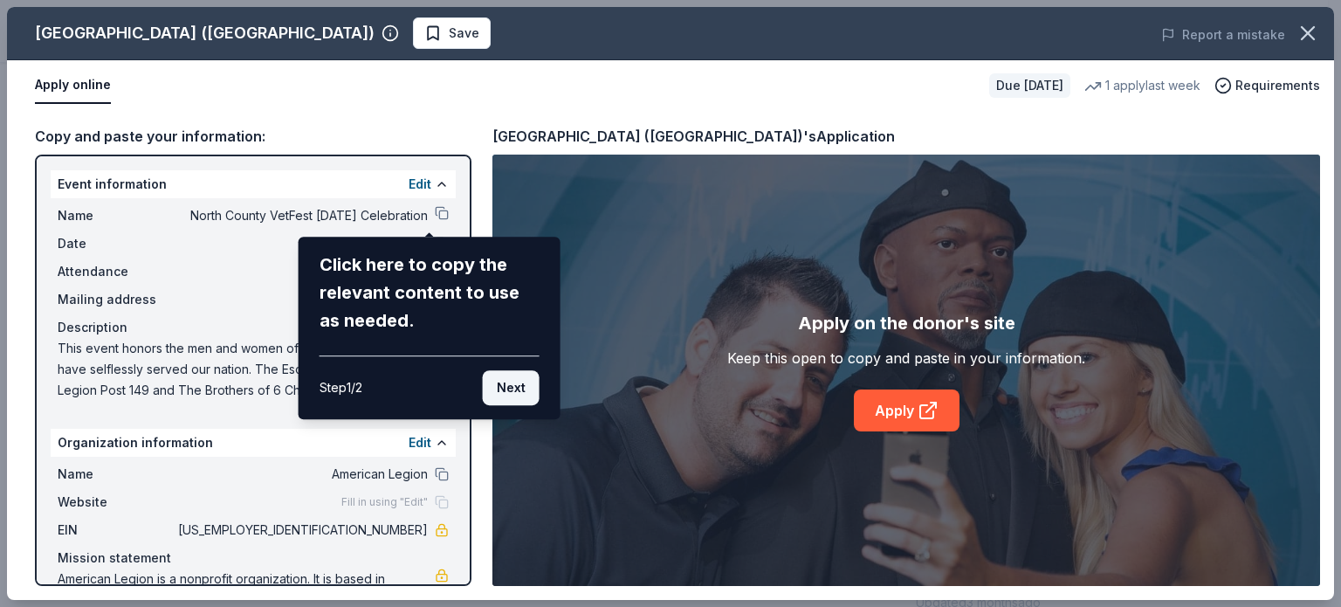
click at [517, 386] on button "Next" at bounding box center [511, 387] width 57 height 35
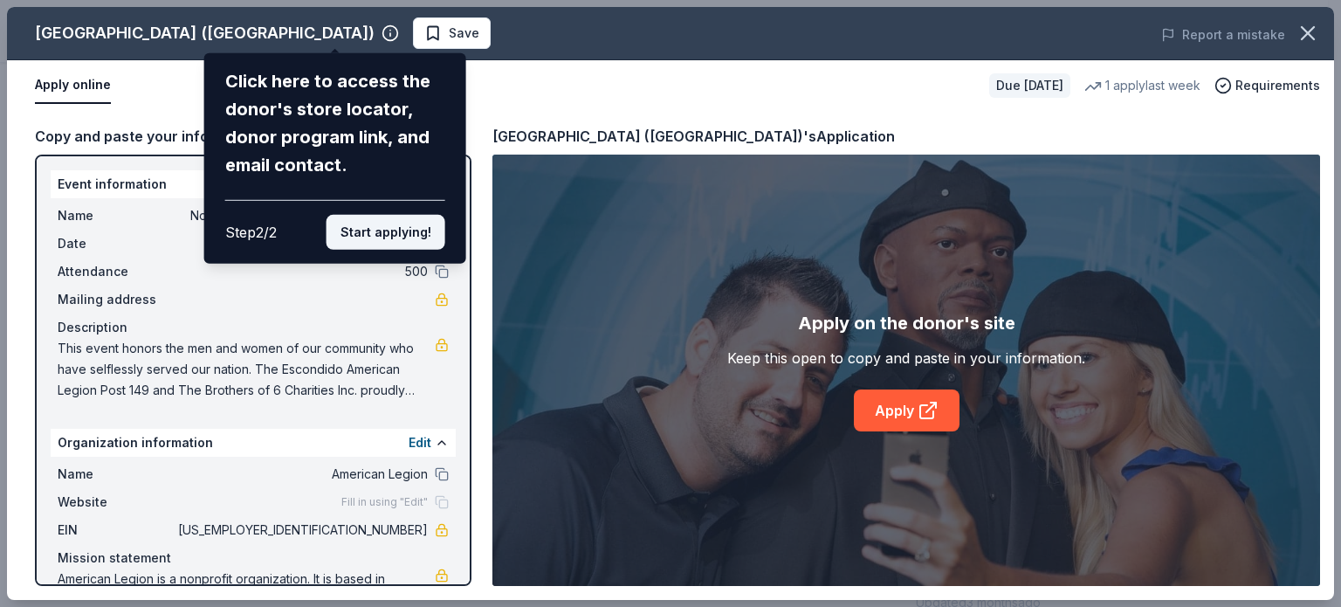
click at [401, 229] on button "Start applying!" at bounding box center [385, 232] width 119 height 35
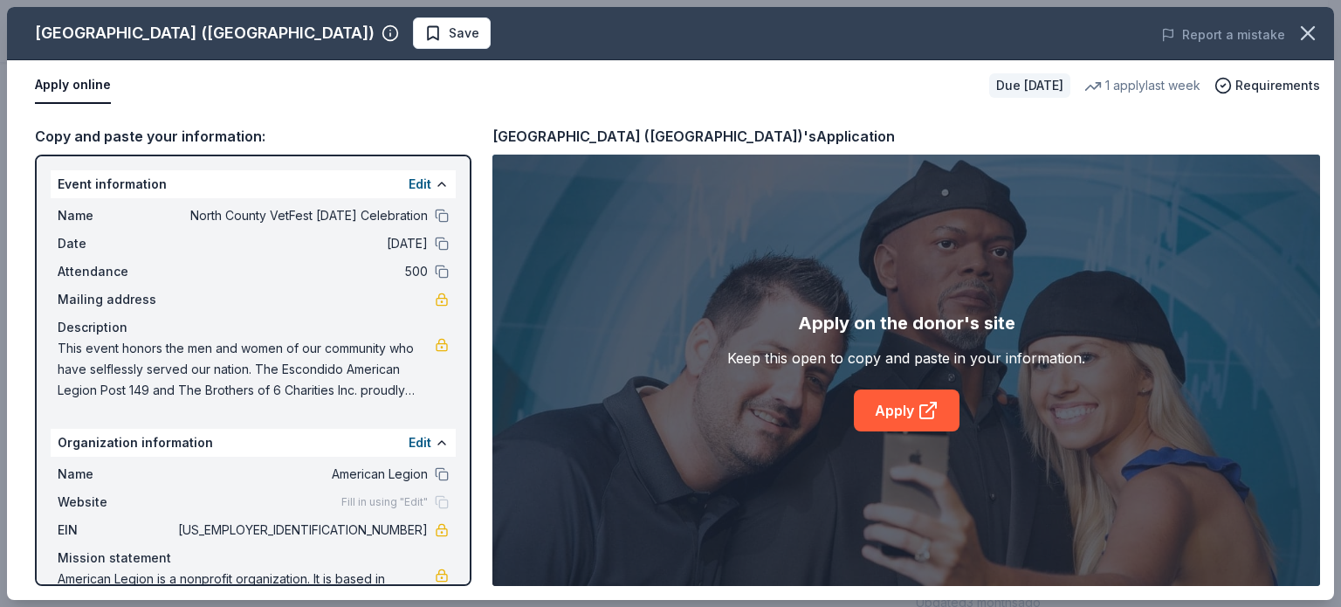
click at [144, 296] on span "Mailing address" at bounding box center [116, 299] width 117 height 21
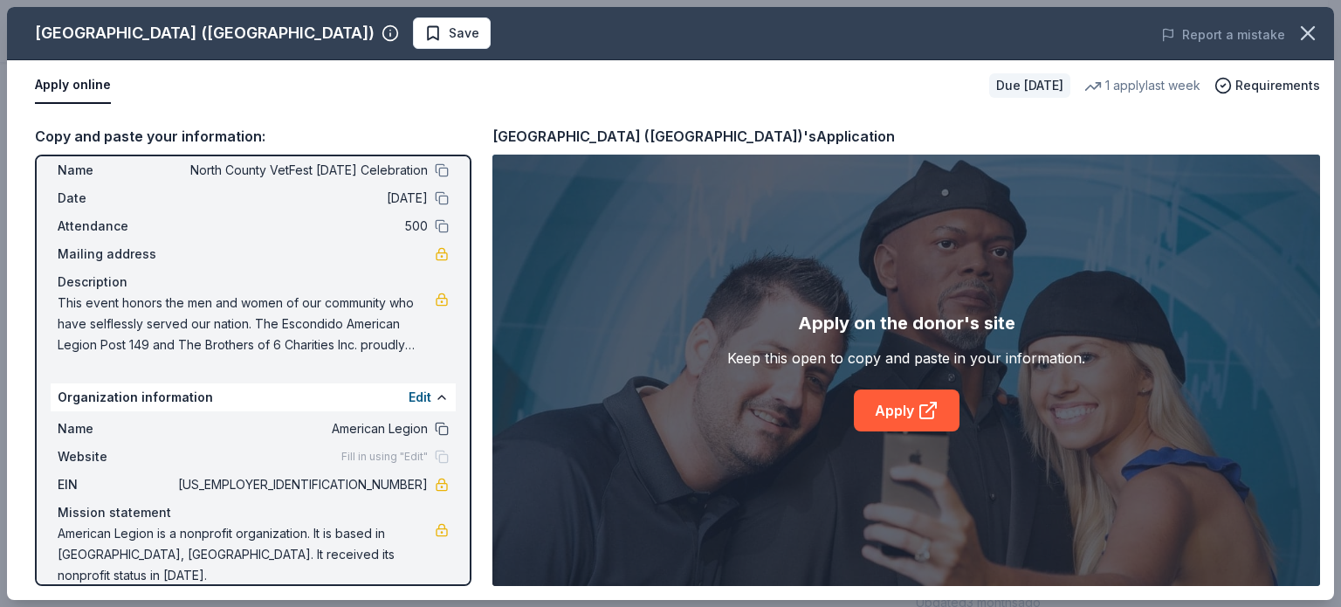
click at [435, 424] on button at bounding box center [442, 429] width 14 height 14
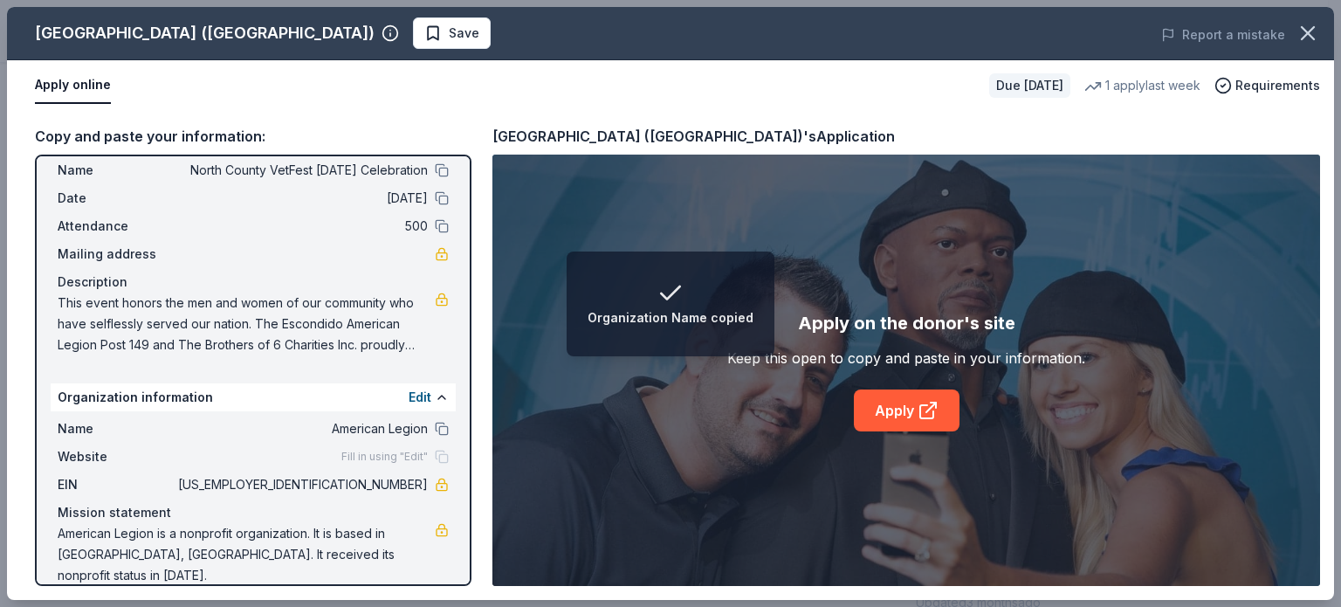
click at [369, 424] on span "American Legion" at bounding box center [301, 428] width 253 height 21
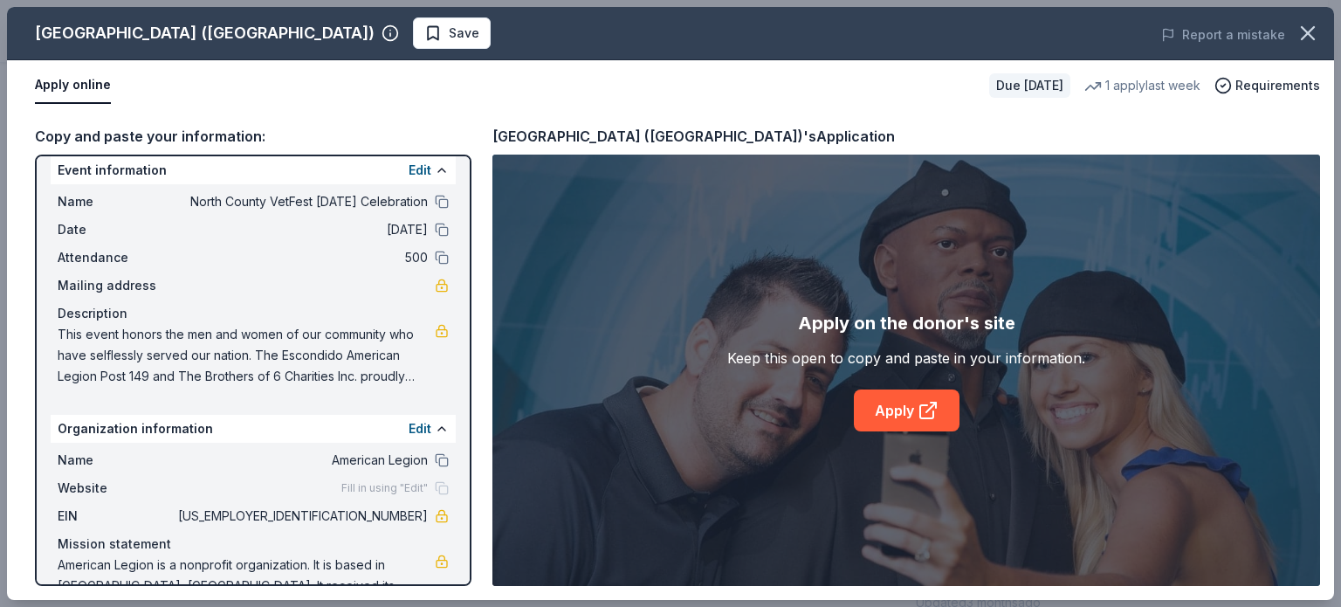
scroll to position [0, 0]
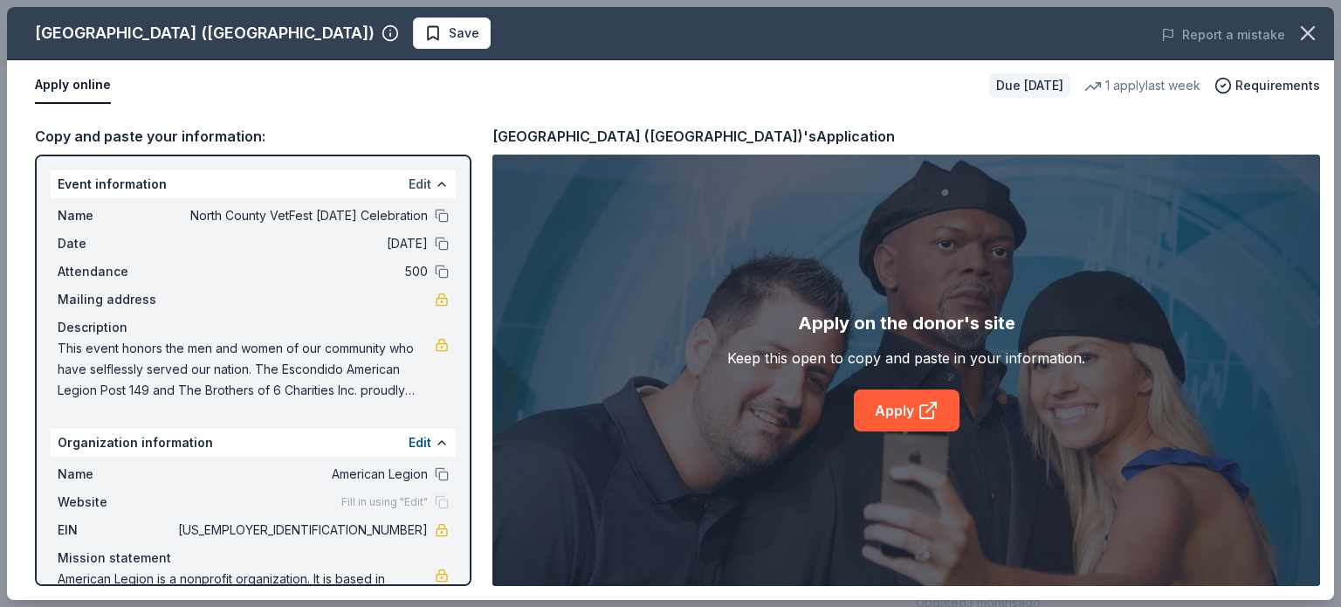
click at [417, 179] on button "Edit" at bounding box center [419, 184] width 23 height 21
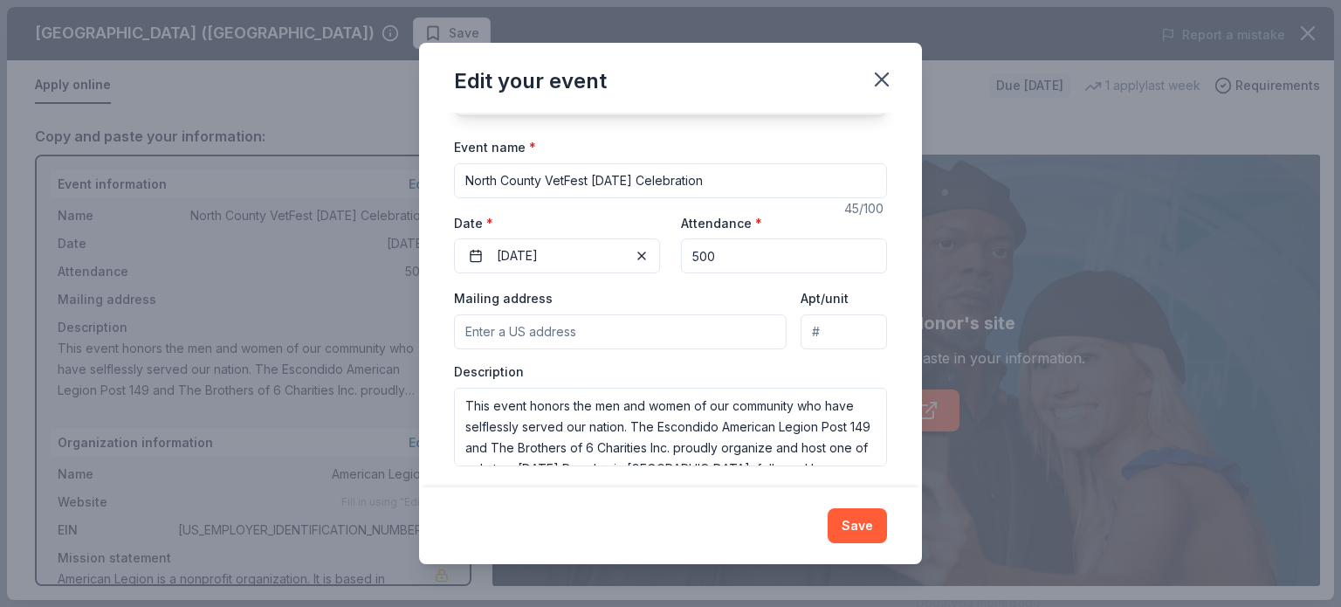
scroll to position [122, 0]
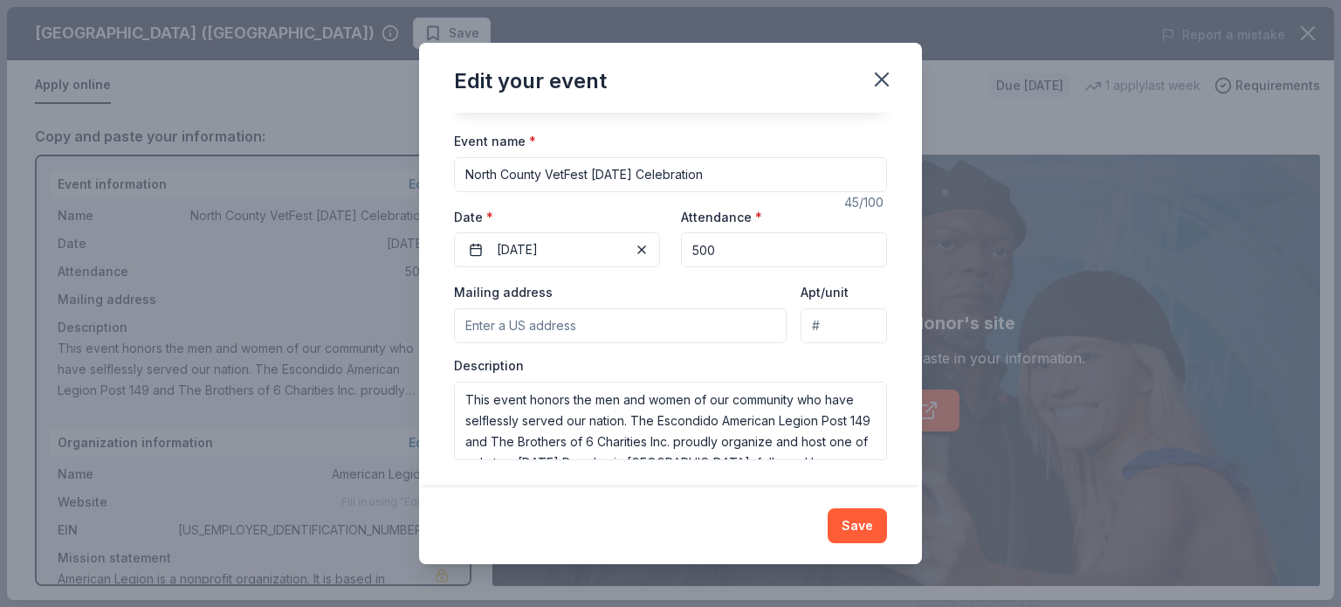
click at [573, 327] on input "Mailing address" at bounding box center [620, 325] width 333 height 35
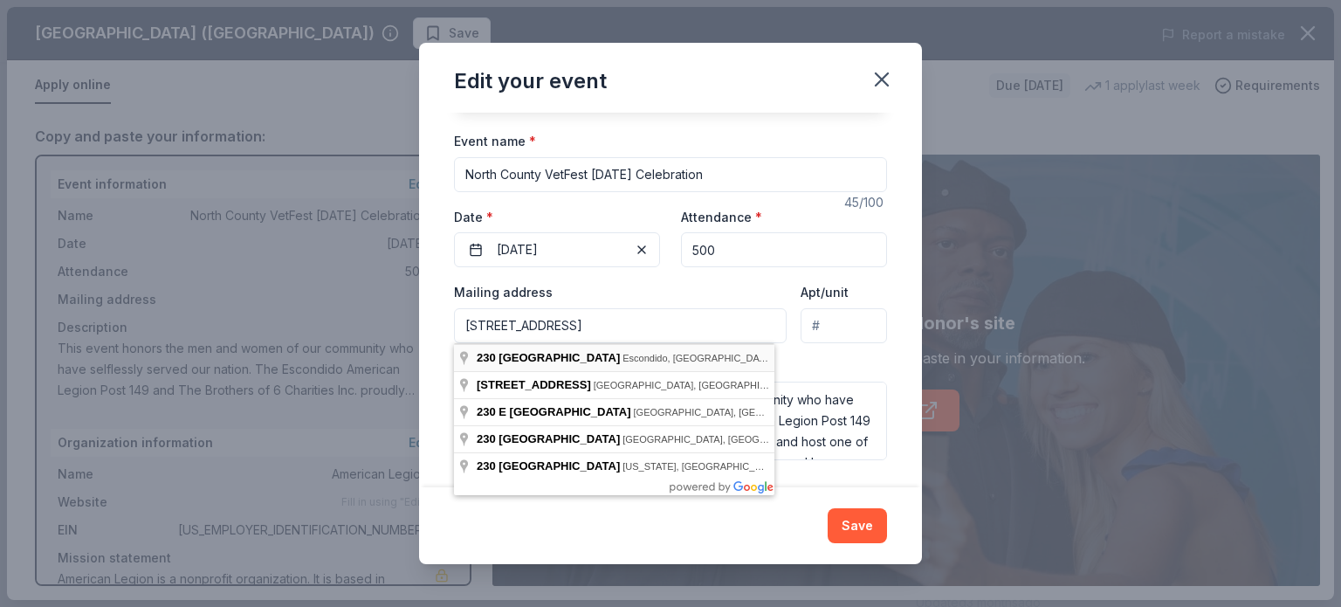
type input "230 East Park Avenue, Escondido, CA, 92025"
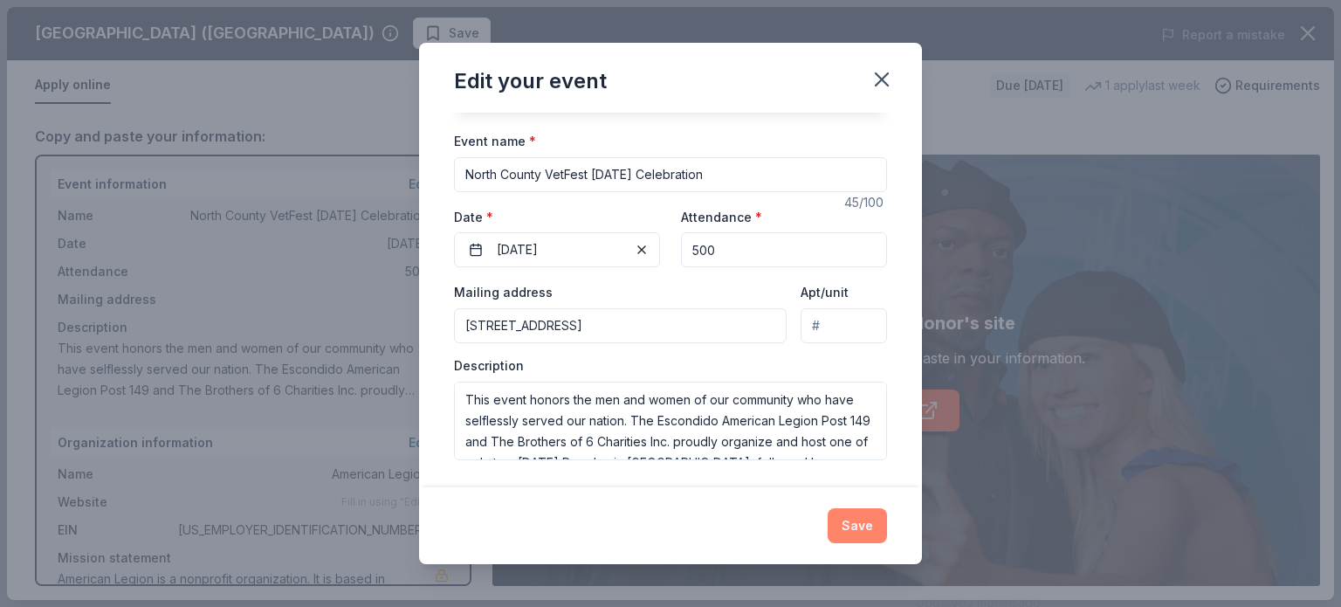
click at [841, 525] on button "Save" at bounding box center [856, 525] width 59 height 35
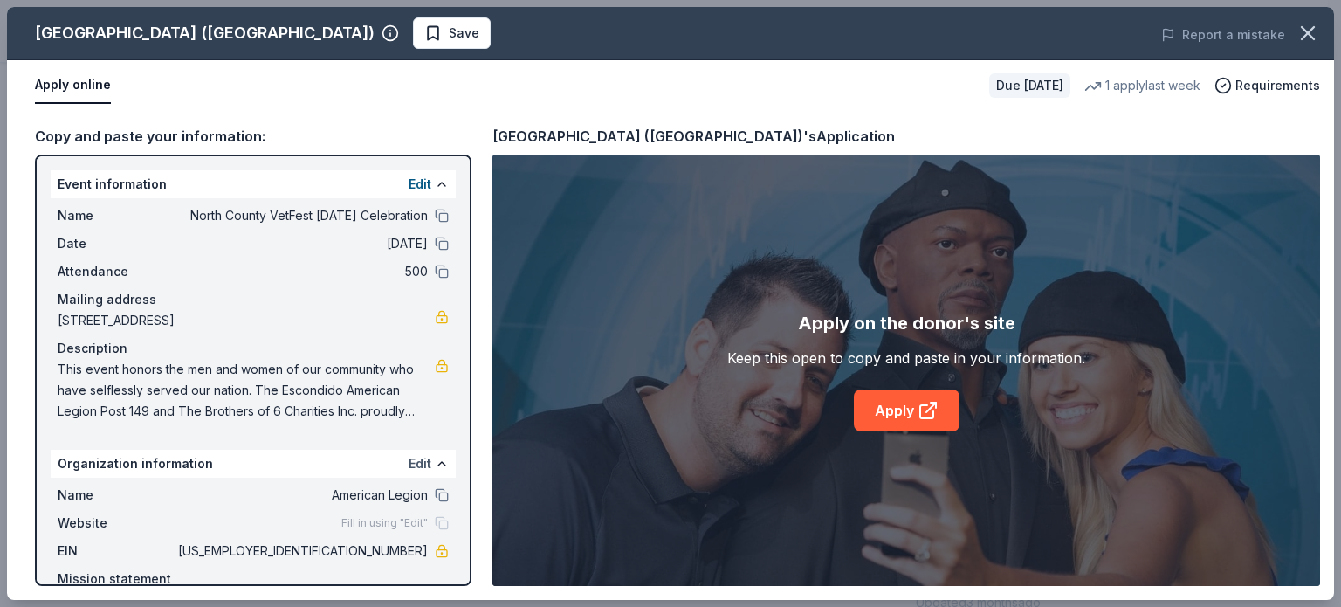
click at [408, 464] on button "Edit" at bounding box center [419, 463] width 23 height 21
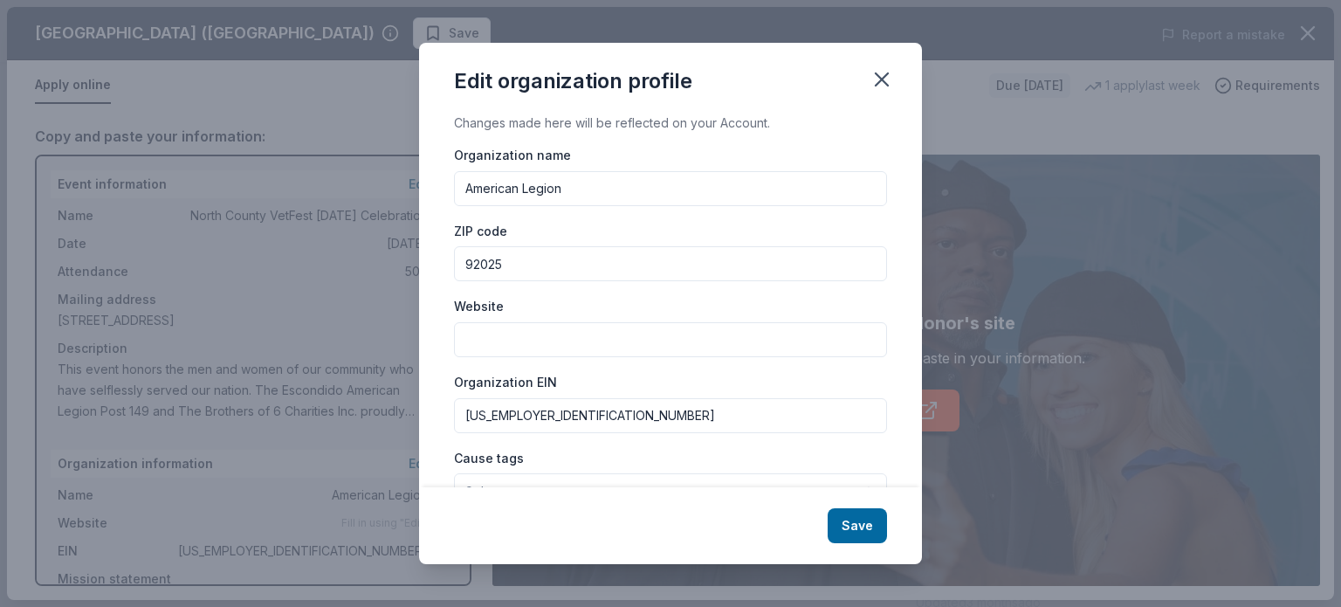
drag, startPoint x: 564, startPoint y: 188, endPoint x: 405, endPoint y: 184, distance: 158.9
click at [405, 184] on div "Edit organization profile Changes made here will be reflected on your Account. …" at bounding box center [670, 303] width 1341 height 607
type input "Brothers of 6 Charities Inc"
click at [489, 345] on input "Website" at bounding box center [670, 339] width 433 height 35
type input "[DOMAIN_NAME]"
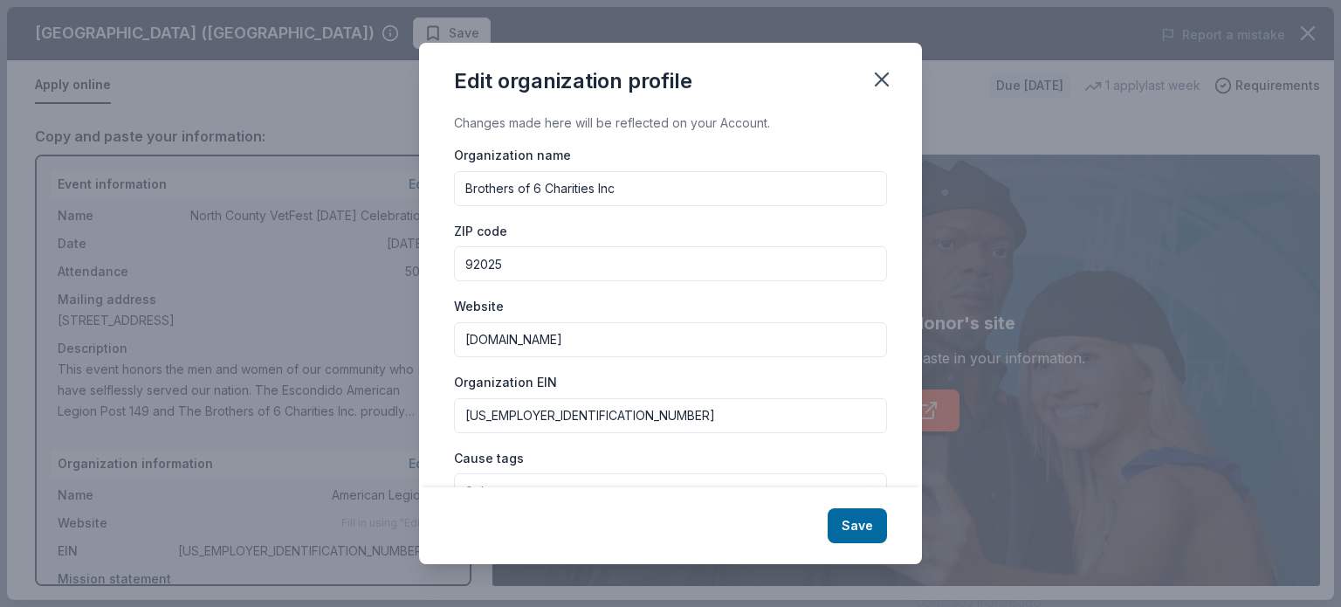
drag, startPoint x: 555, startPoint y: 409, endPoint x: 401, endPoint y: 408, distance: 153.6
click at [401, 408] on div "Edit organization profile Changes made here will be reflected on your Account. …" at bounding box center [670, 303] width 1341 height 607
type input "833008218"
click at [503, 485] on button "Select" at bounding box center [670, 491] width 433 height 37
click at [489, 454] on div "Cause tags Select Animals Art & Culture Children Disaster Relief Education Envi…" at bounding box center [670, 479] width 433 height 64
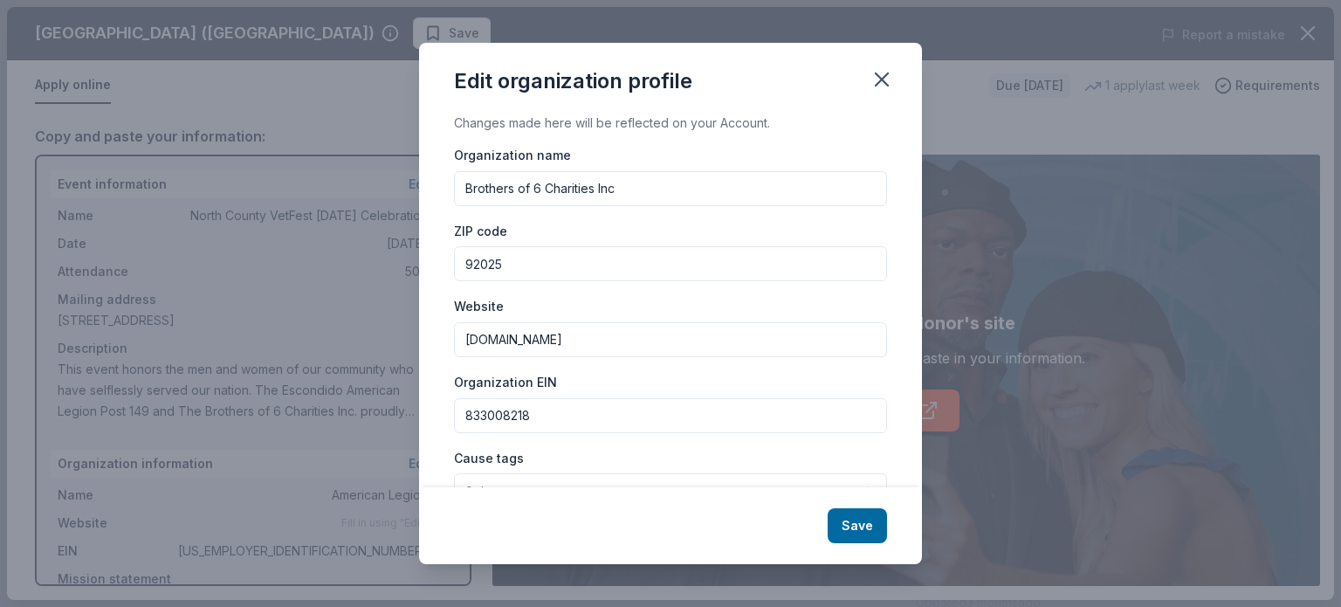
scroll to position [23, 0]
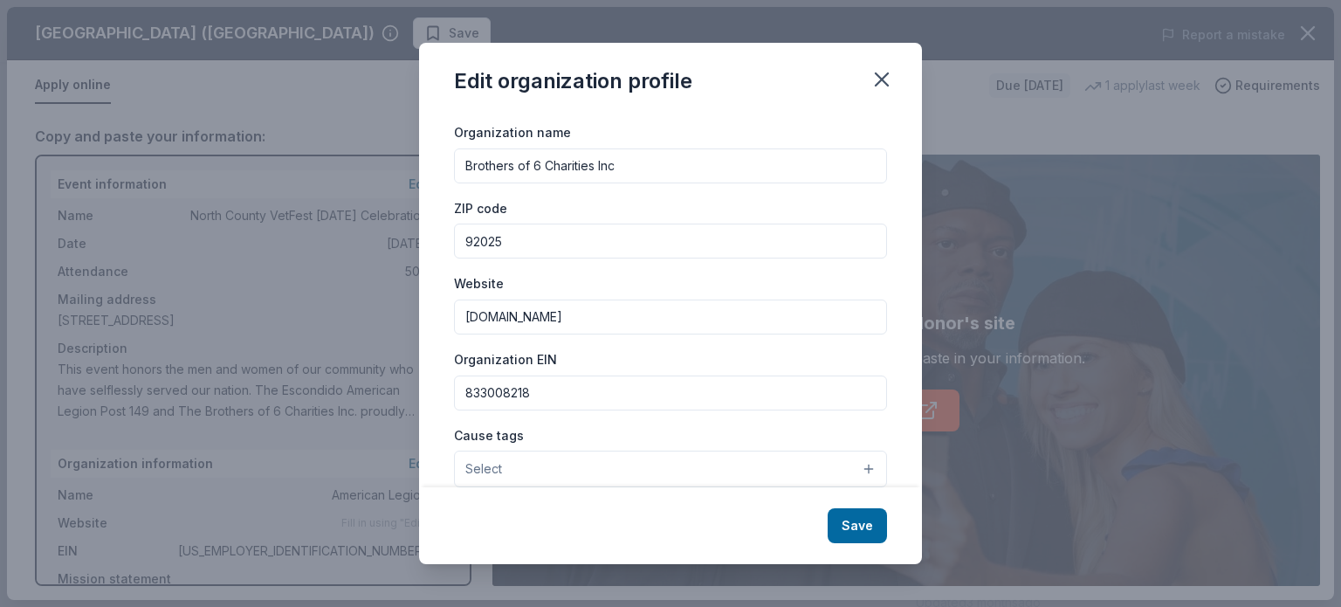
click at [482, 472] on span "Select" at bounding box center [483, 468] width 37 height 21
click at [852, 467] on button "Select" at bounding box center [670, 468] width 433 height 37
click at [662, 465] on button "Select" at bounding box center [670, 468] width 433 height 37
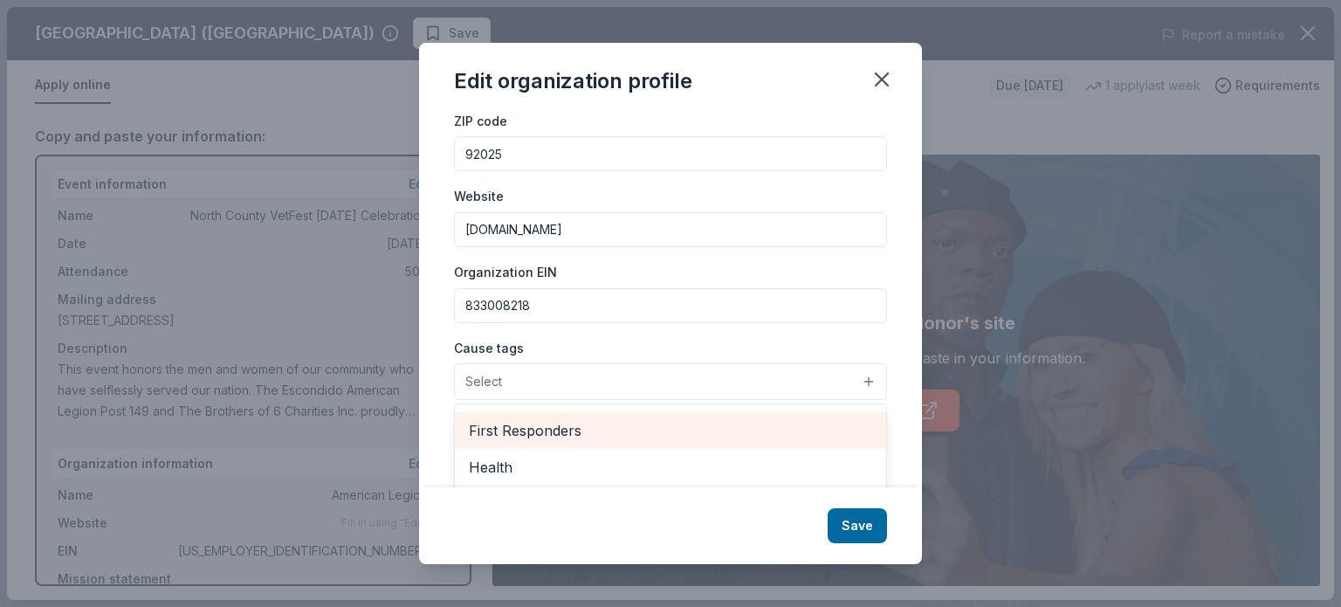
scroll to position [243, 0]
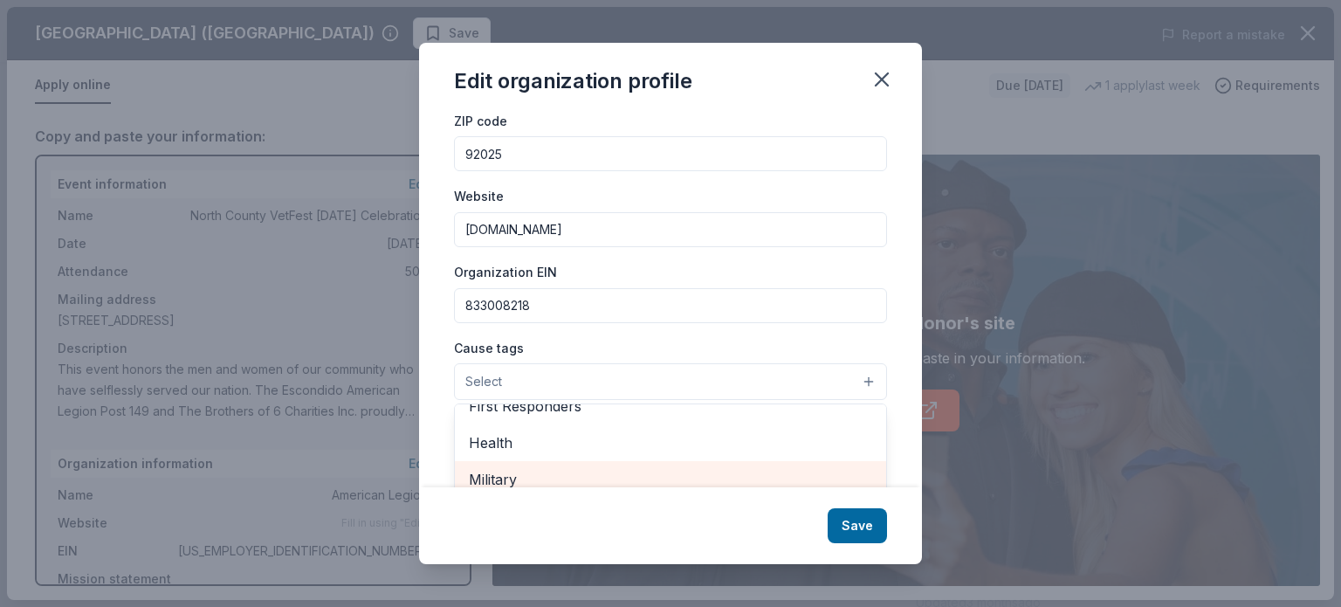
click at [634, 473] on span "Military" at bounding box center [670, 479] width 403 height 23
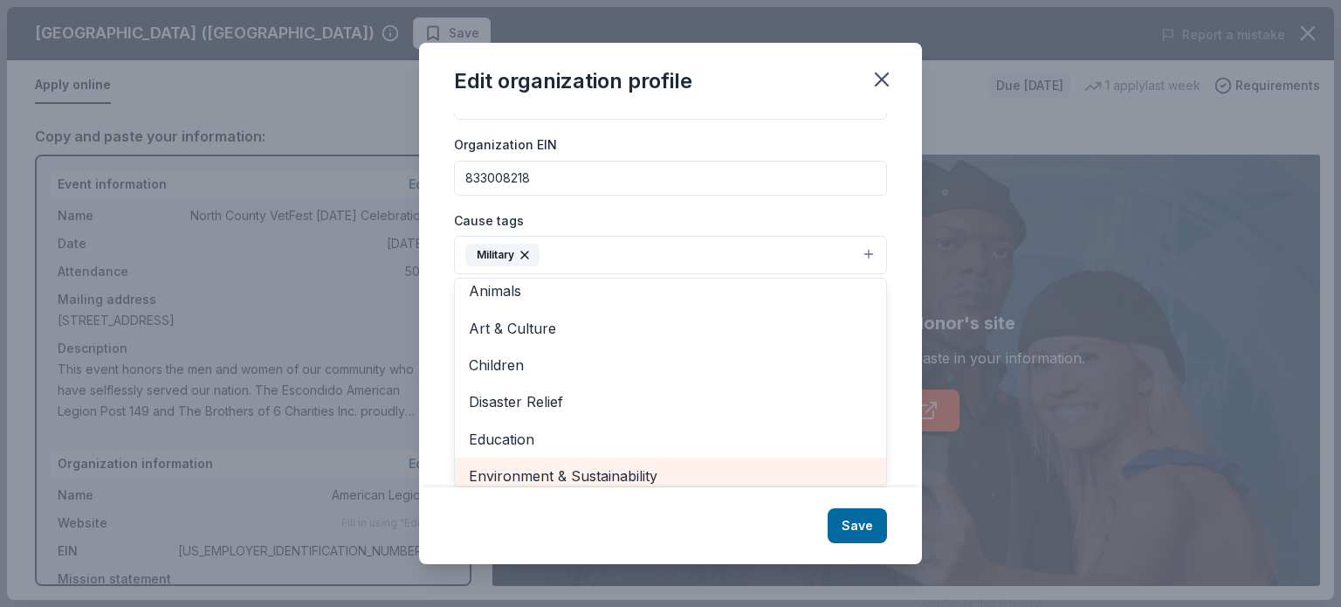
scroll to position [0, 0]
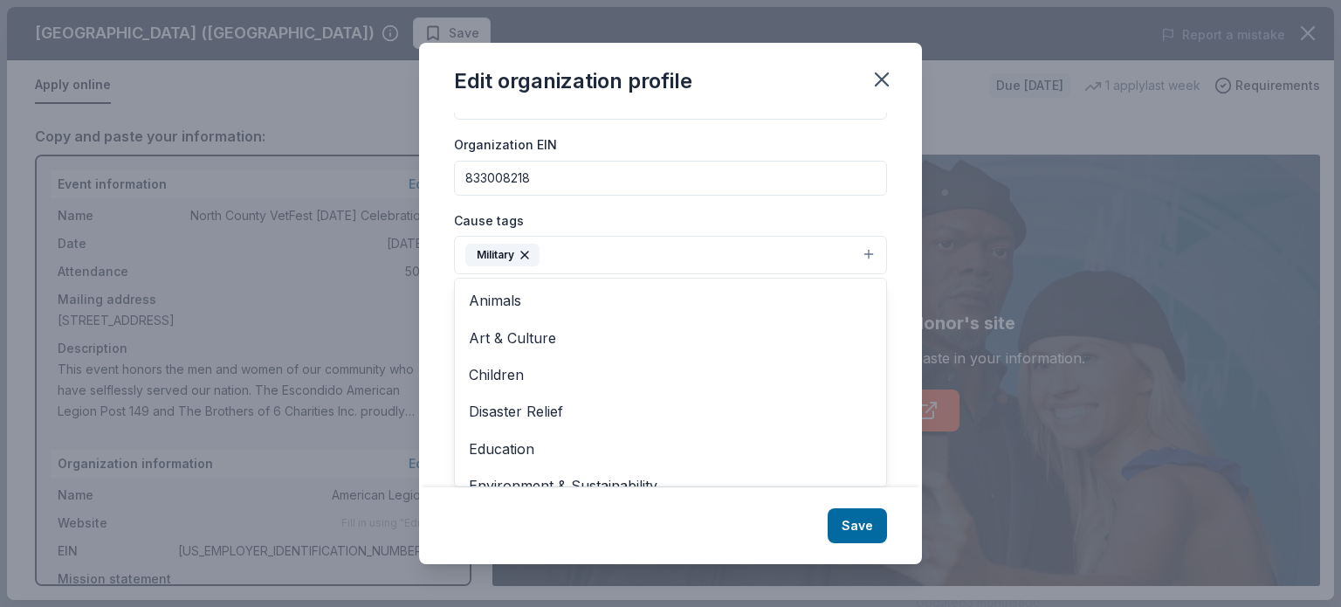
click at [870, 524] on div "Edit organization profile Changes made here will be reflected on your Account. …" at bounding box center [670, 303] width 503 height 521
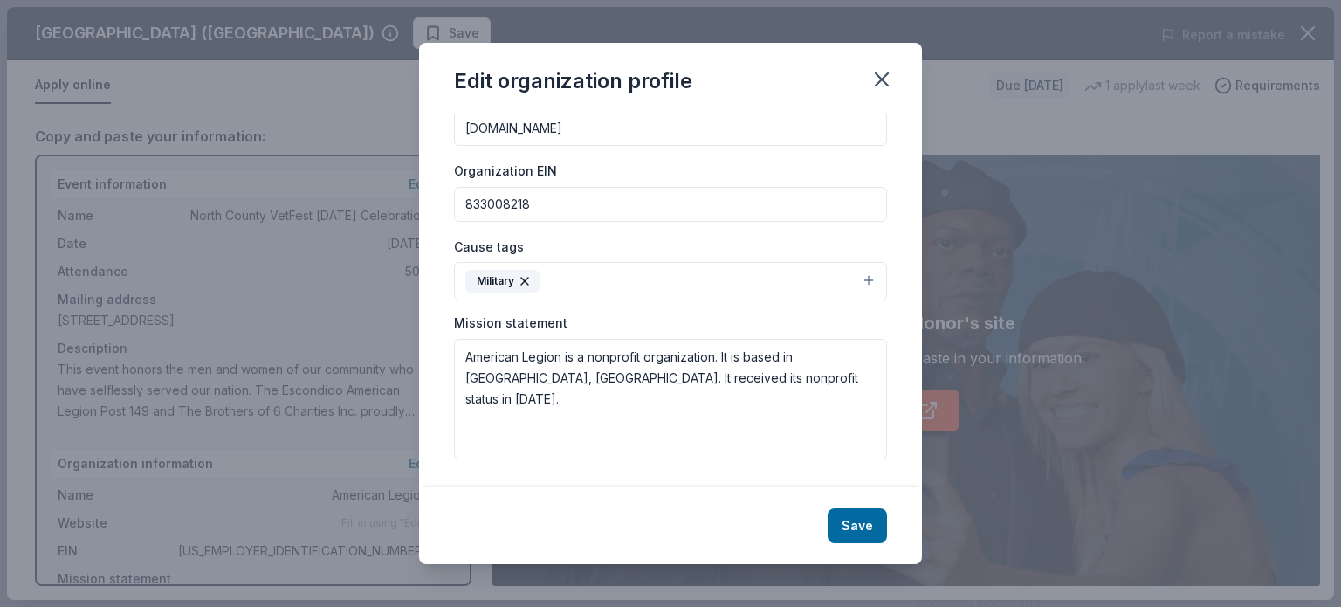
scroll to position [210, 0]
drag, startPoint x: 464, startPoint y: 353, endPoint x: 805, endPoint y: 393, distance: 342.7
click at [805, 393] on textarea "American Legion is a nonprofit organization. It is based in Escondido, CA. It r…" at bounding box center [670, 399] width 433 height 120
paste textarea
type textarea "American Legion"
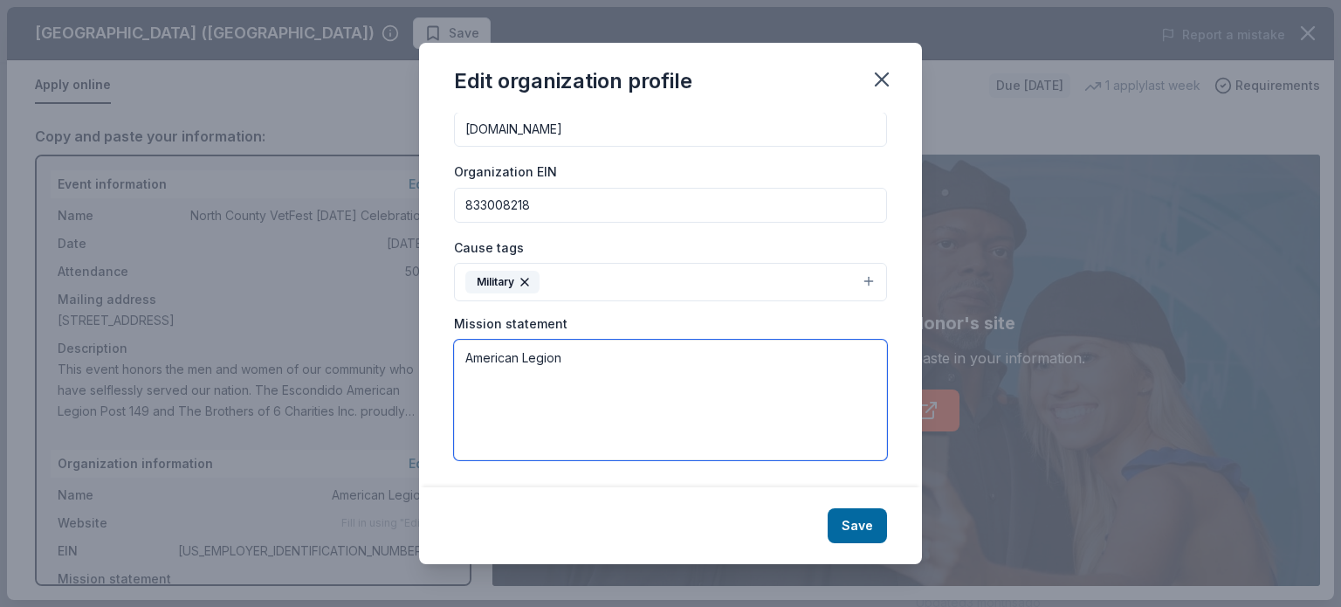
drag, startPoint x: 590, startPoint y: 364, endPoint x: 394, endPoint y: 346, distance: 197.1
click at [394, 346] on div "Edit organization profile Changes made here will be reflected on your Account. …" at bounding box center [670, 303] width 1341 height 607
paste textarea "Brothers of 6 is a fraternal organization dedicated to preserving the rich heri…"
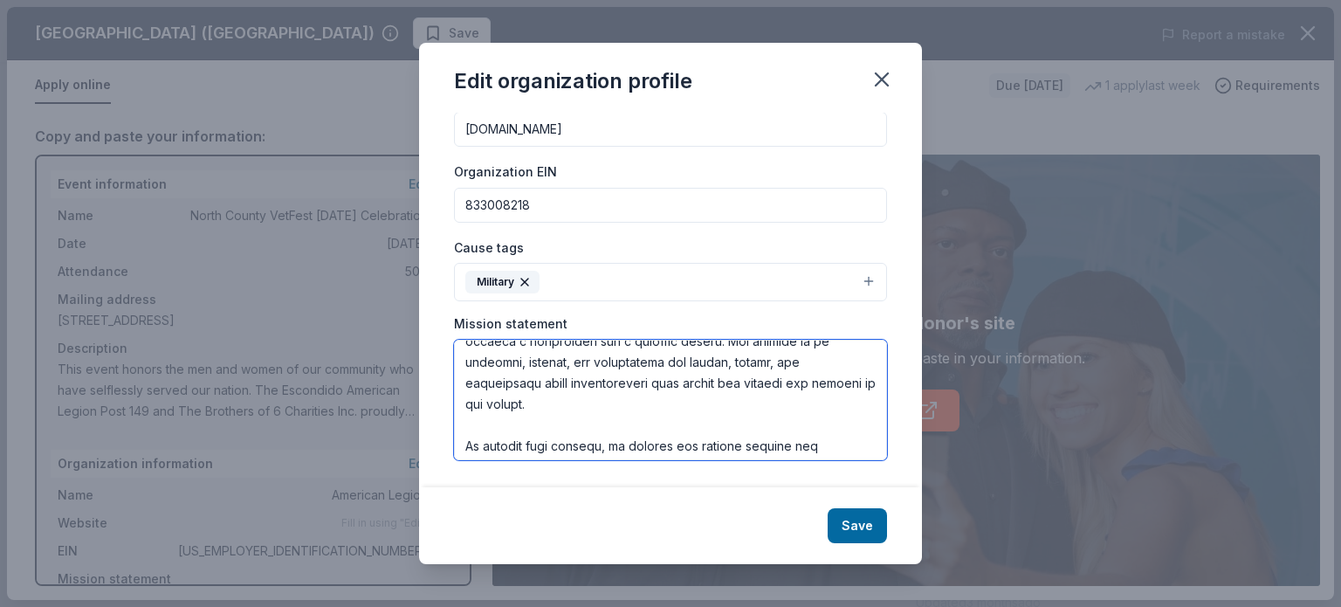
scroll to position [0, 0]
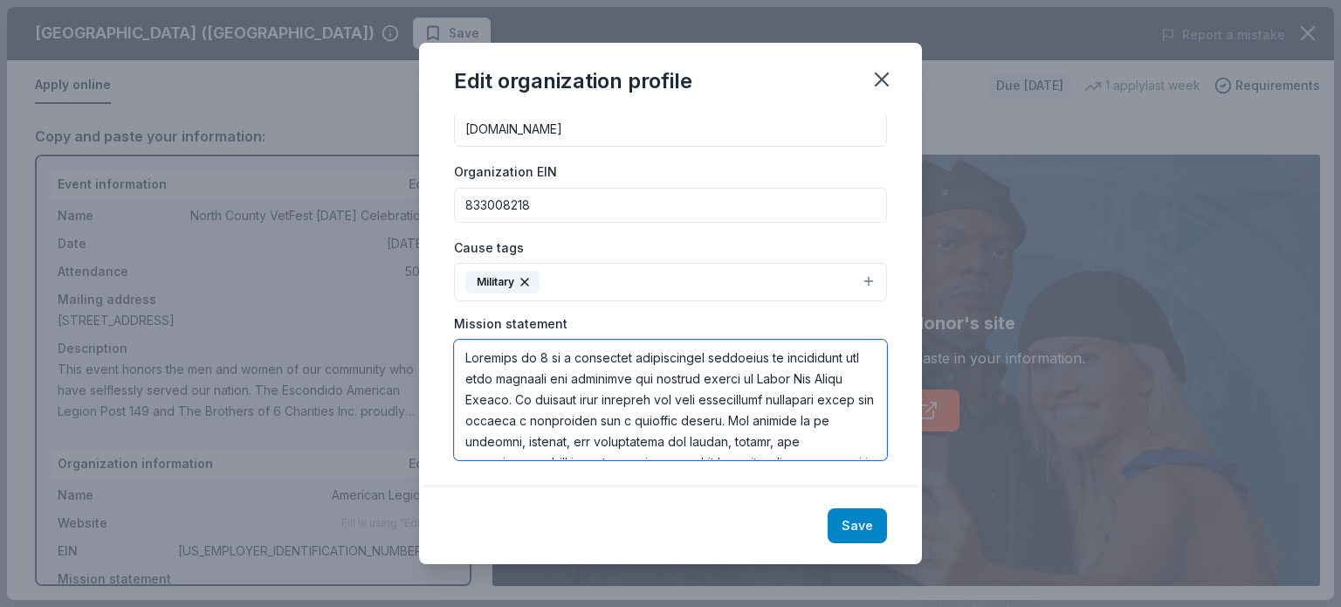
type textarea "Brothers of 6 is a fraternal organization dedicated to preserving the rich heri…"
click at [866, 530] on button "Save" at bounding box center [856, 525] width 59 height 35
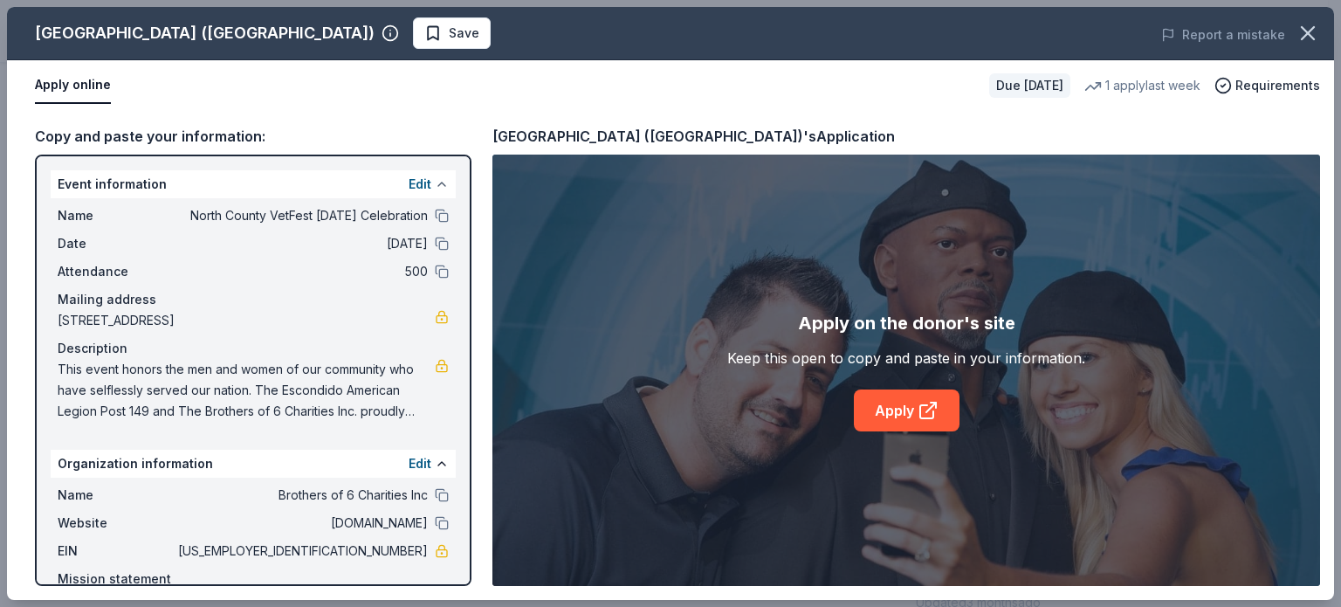
click at [435, 181] on button at bounding box center [442, 184] width 14 height 14
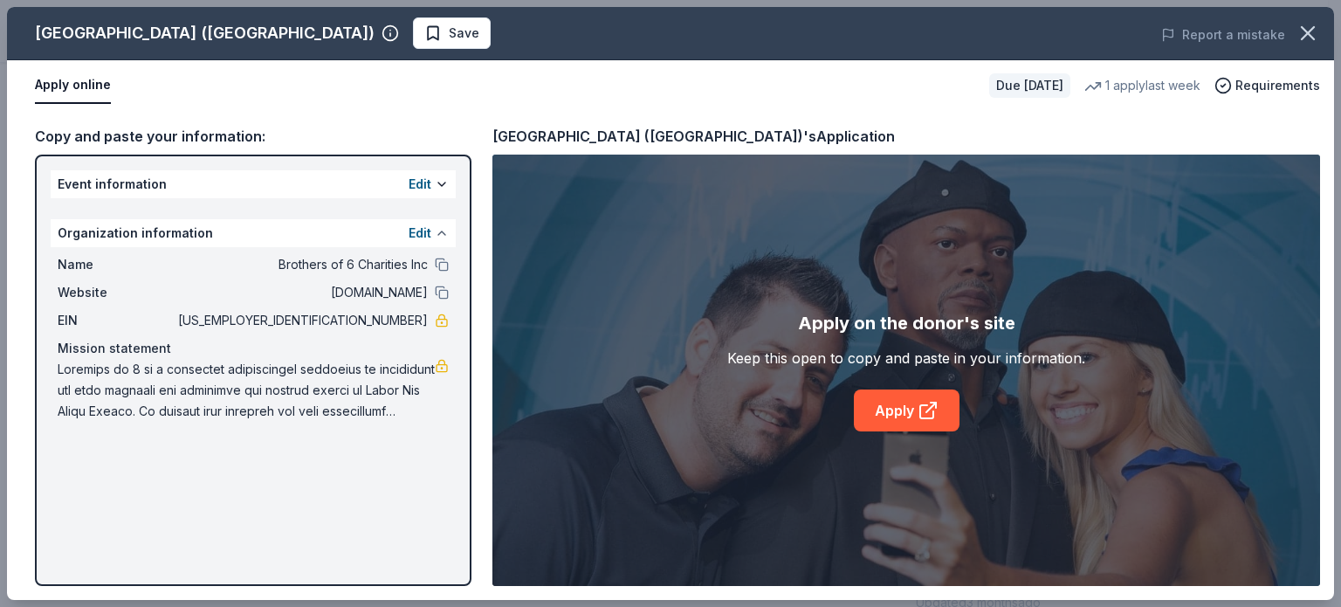
click at [437, 230] on button at bounding box center [442, 233] width 14 height 14
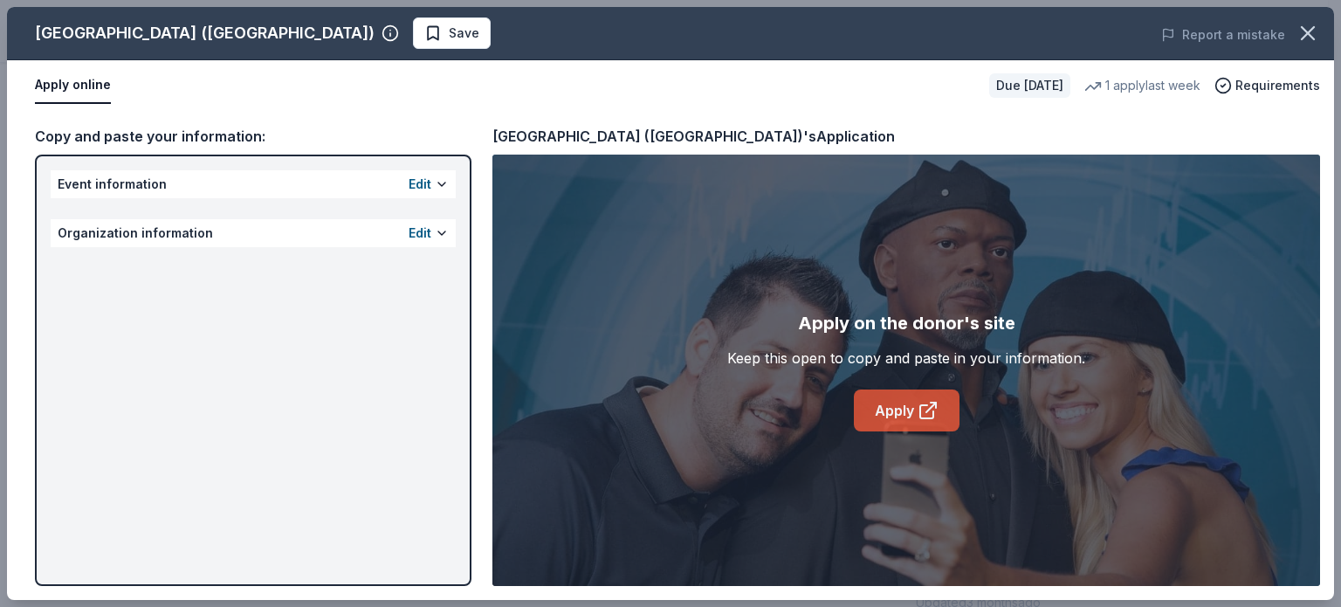
click at [881, 403] on link "Apply" at bounding box center [907, 410] width 106 height 42
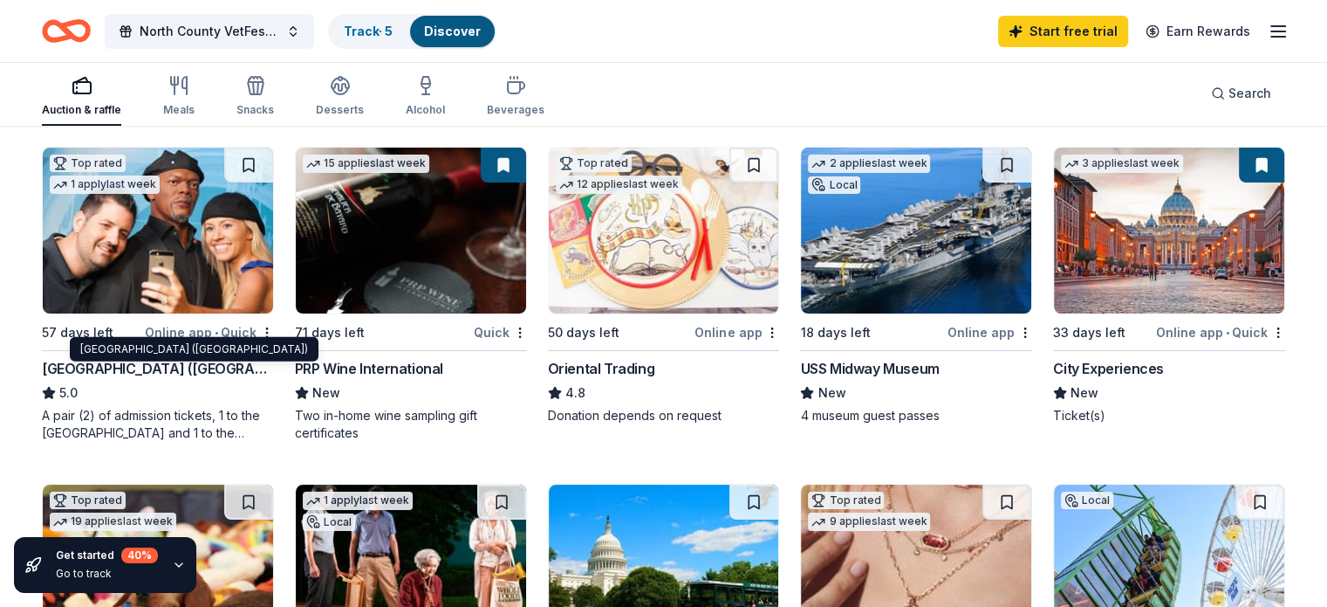
scroll to position [262, 0]
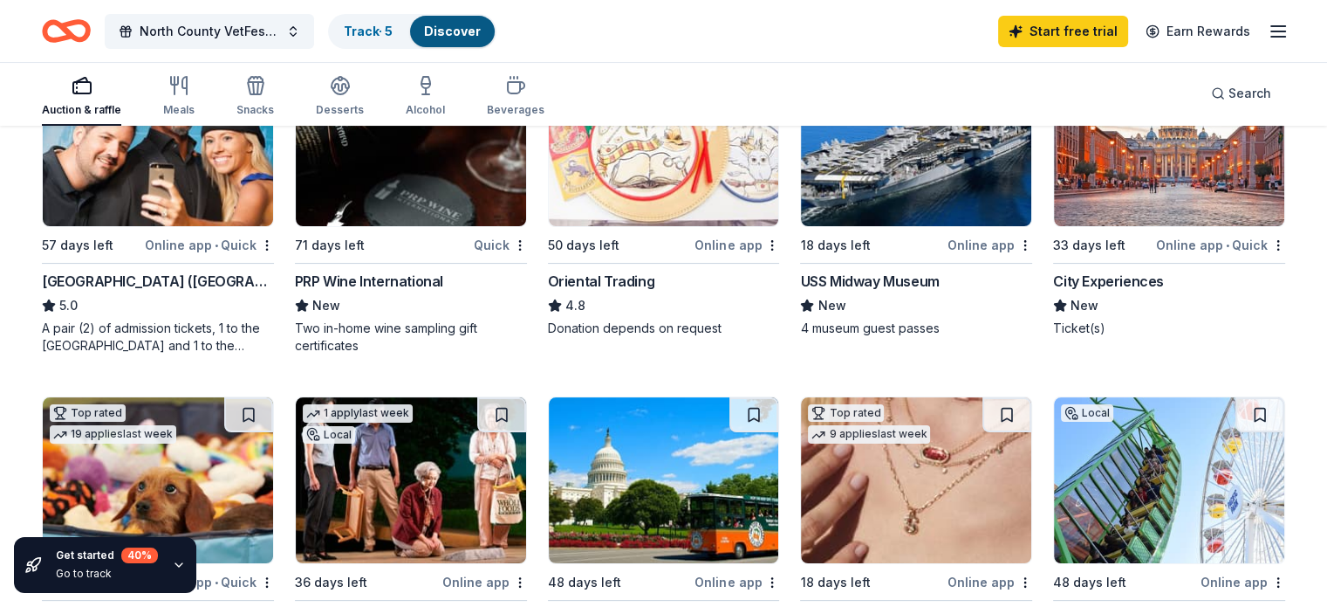
click at [597, 281] on div "Oriental Trading" at bounding box center [601, 281] width 107 height 21
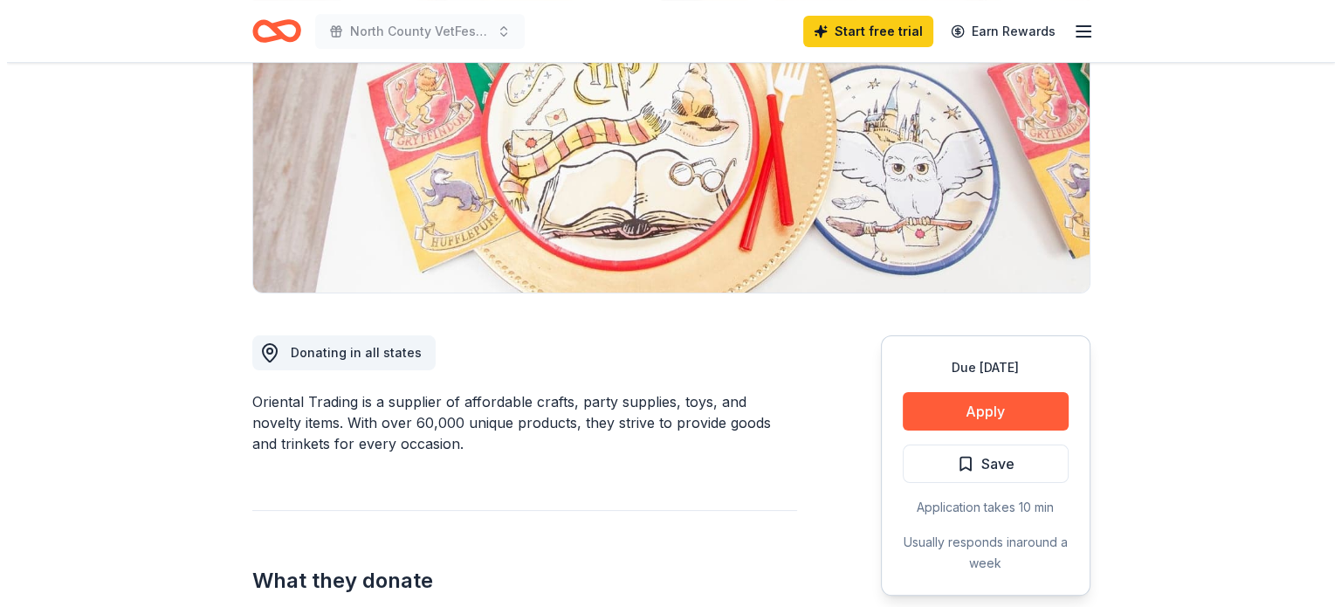
scroll to position [262, 0]
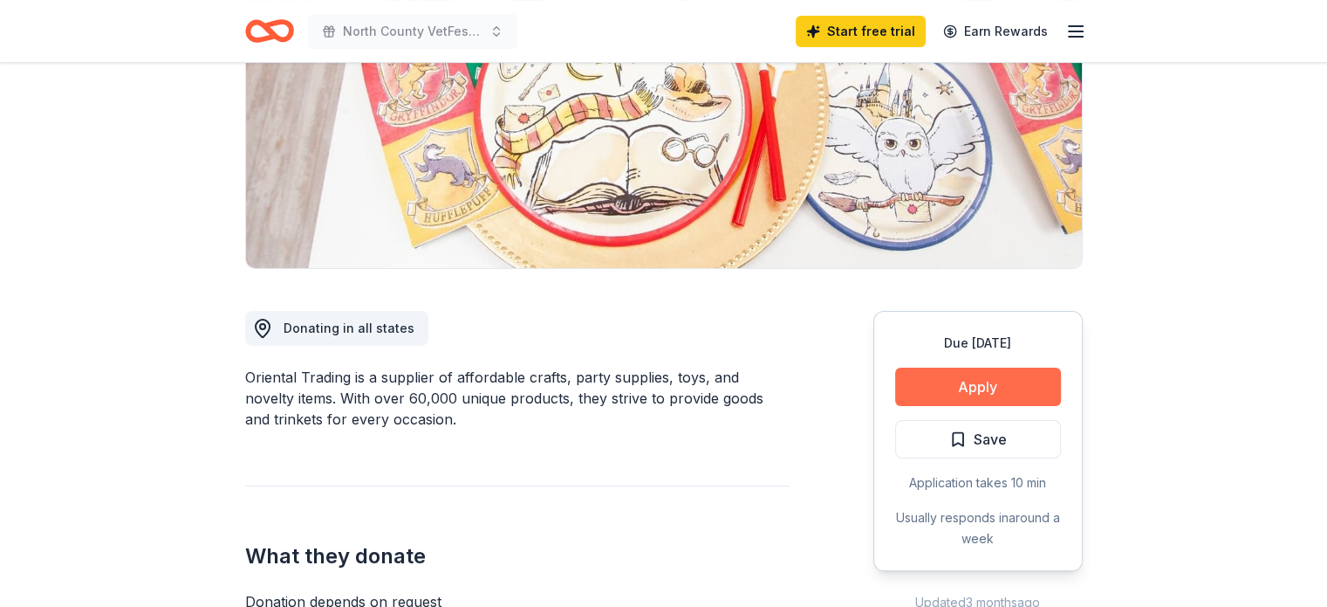
click at [1012, 391] on button "Apply" at bounding box center [978, 386] width 166 height 38
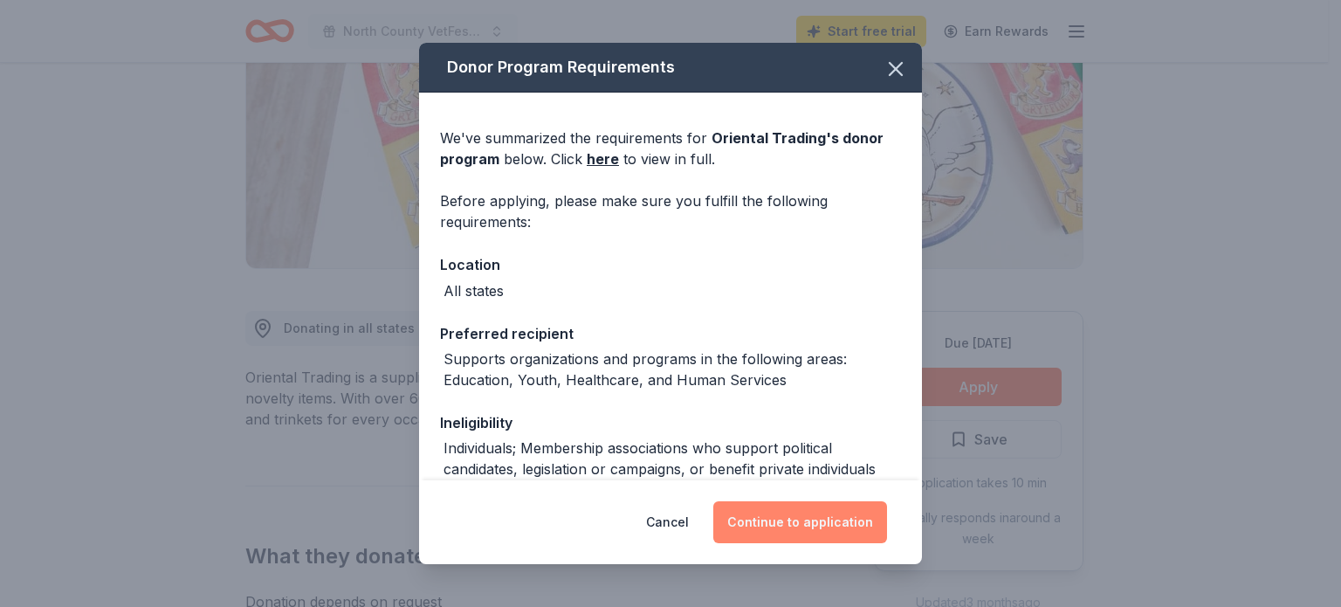
click at [838, 521] on button "Continue to application" at bounding box center [800, 522] width 174 height 42
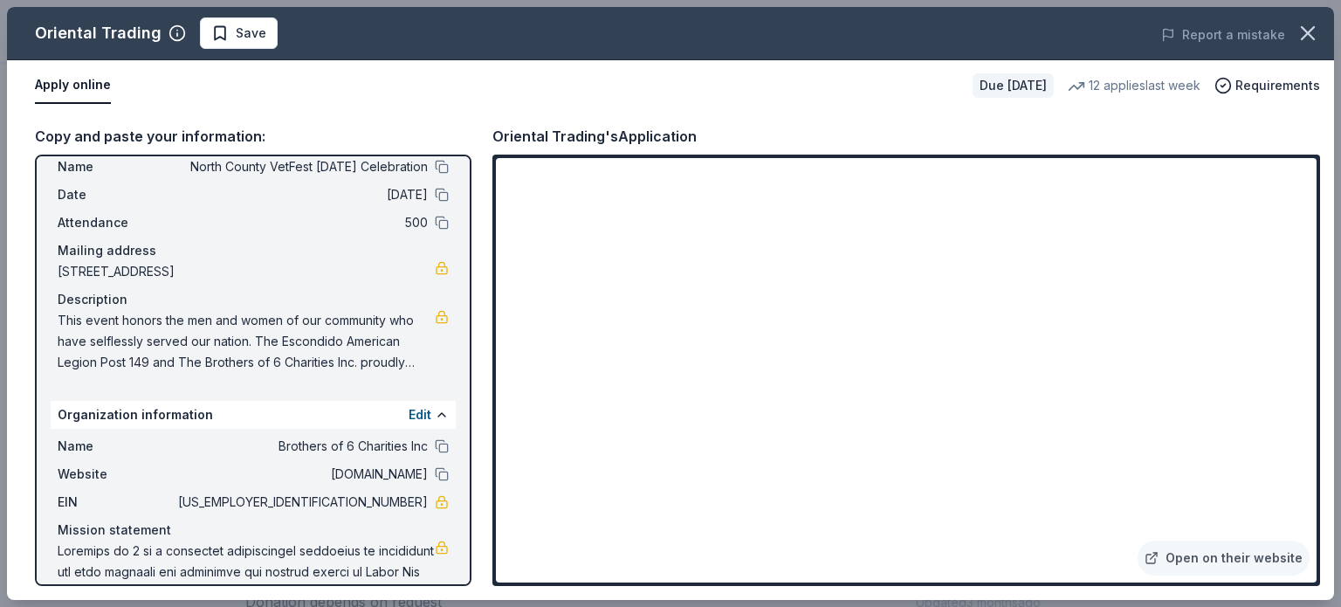
scroll to position [87, 0]
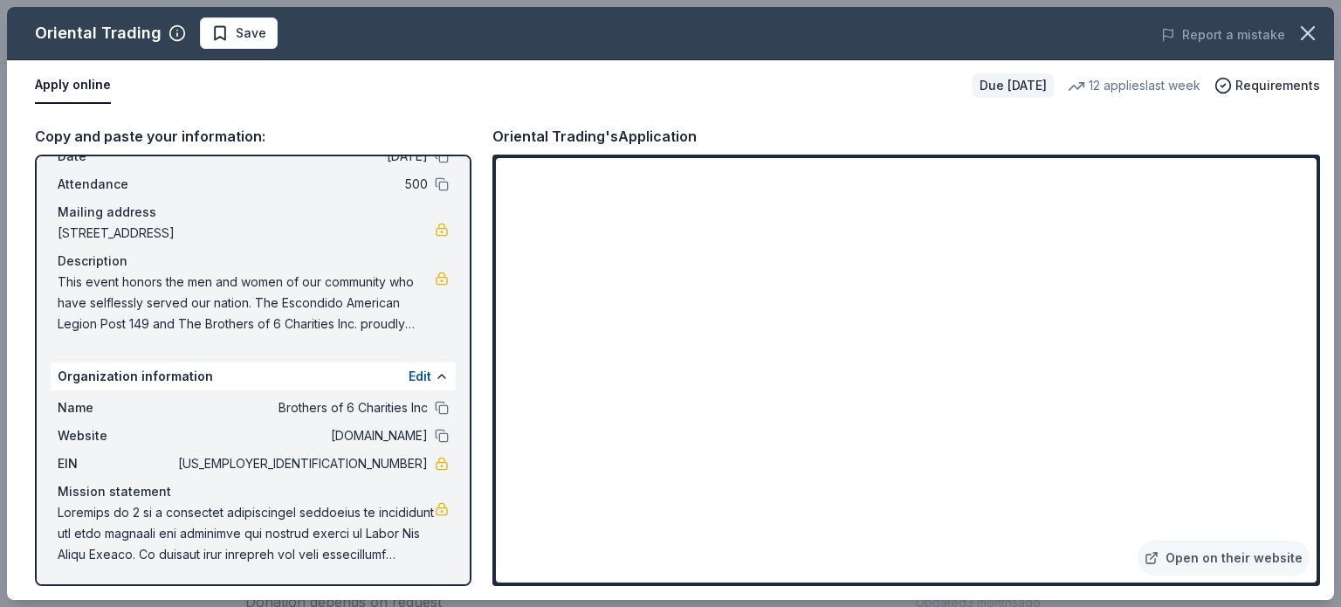
drag, startPoint x: 332, startPoint y: 470, endPoint x: 385, endPoint y: 466, distance: 53.4
click at [385, 466] on span "83-3008218" at bounding box center [301, 463] width 253 height 21
click at [408, 370] on button "Edit" at bounding box center [419, 376] width 23 height 21
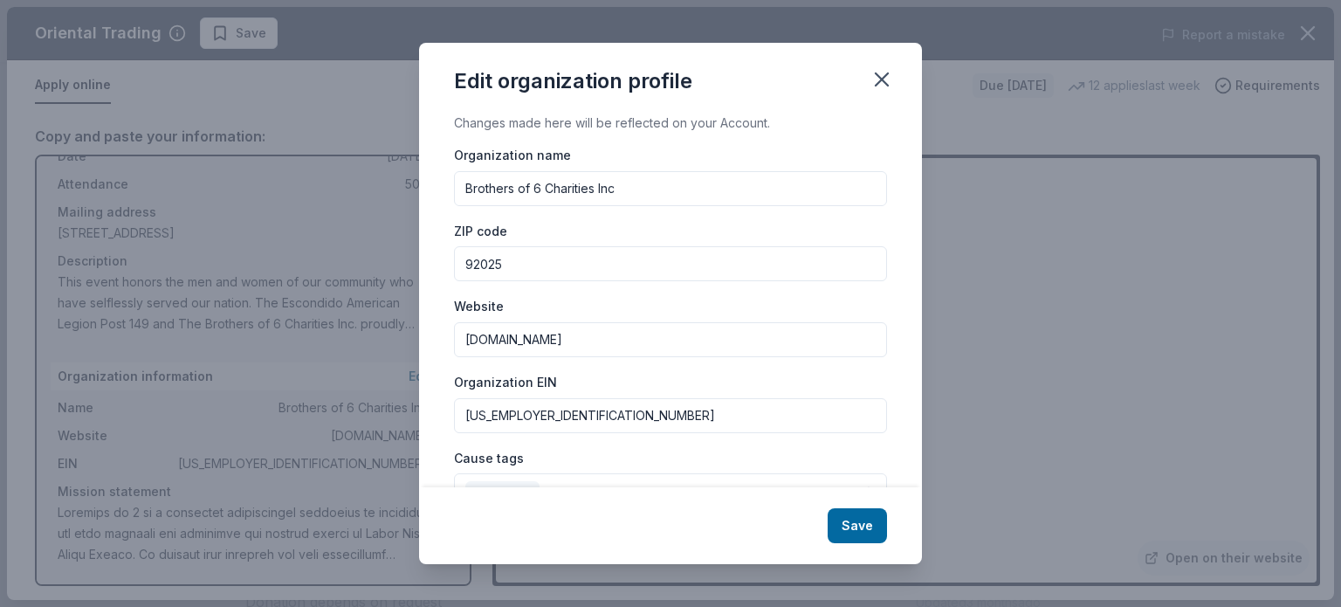
drag, startPoint x: 555, startPoint y: 415, endPoint x: 419, endPoint y: 415, distance: 136.1
click at [419, 415] on div "Changes made here will be reflected on your Account. Organization name Brothers…" at bounding box center [670, 300] width 503 height 374
click at [886, 76] on icon "button" at bounding box center [881, 79] width 12 height 12
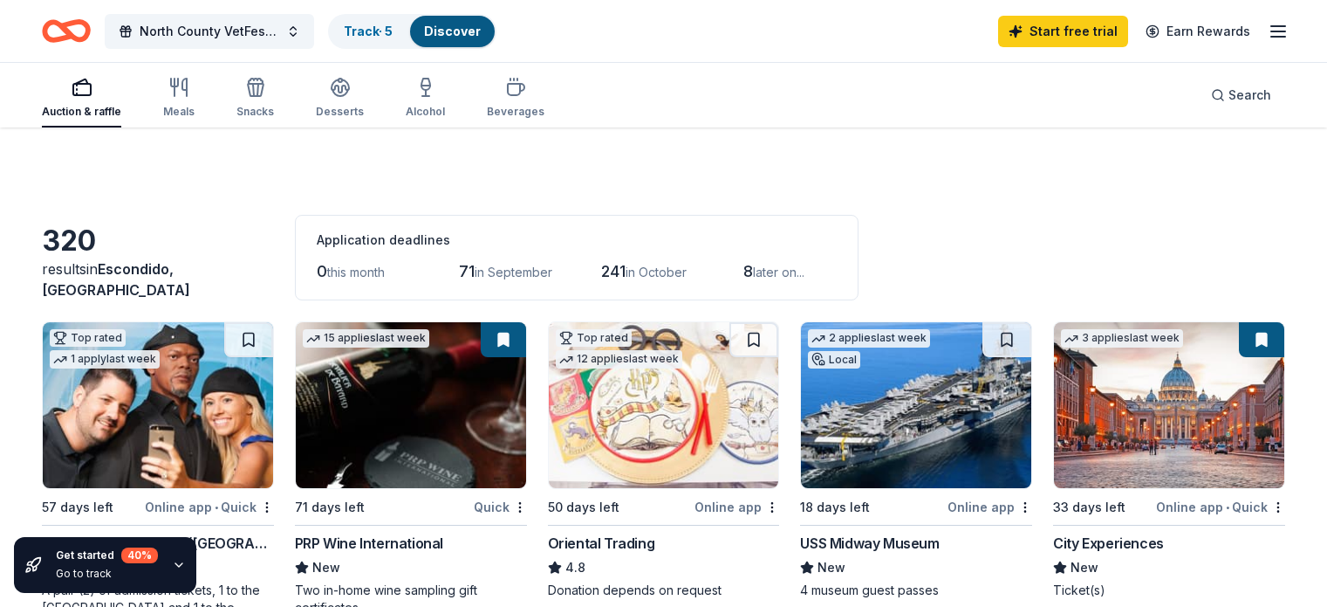
scroll to position [262, 0]
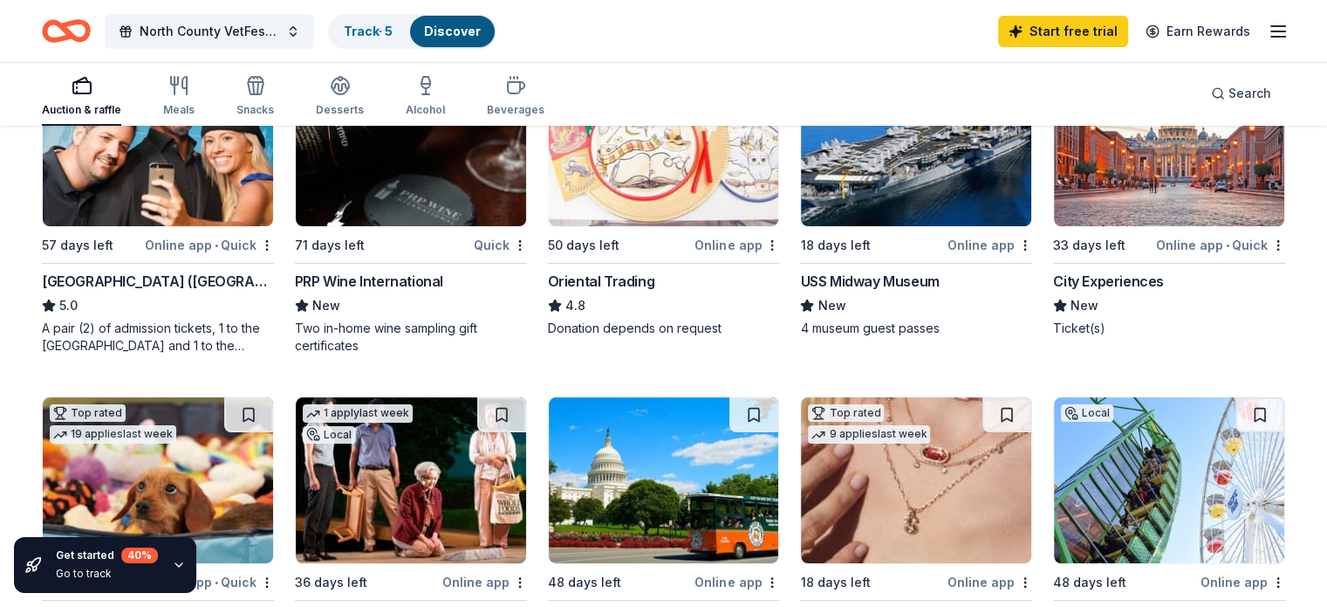
click at [957, 243] on div "Online app" at bounding box center [990, 245] width 85 height 22
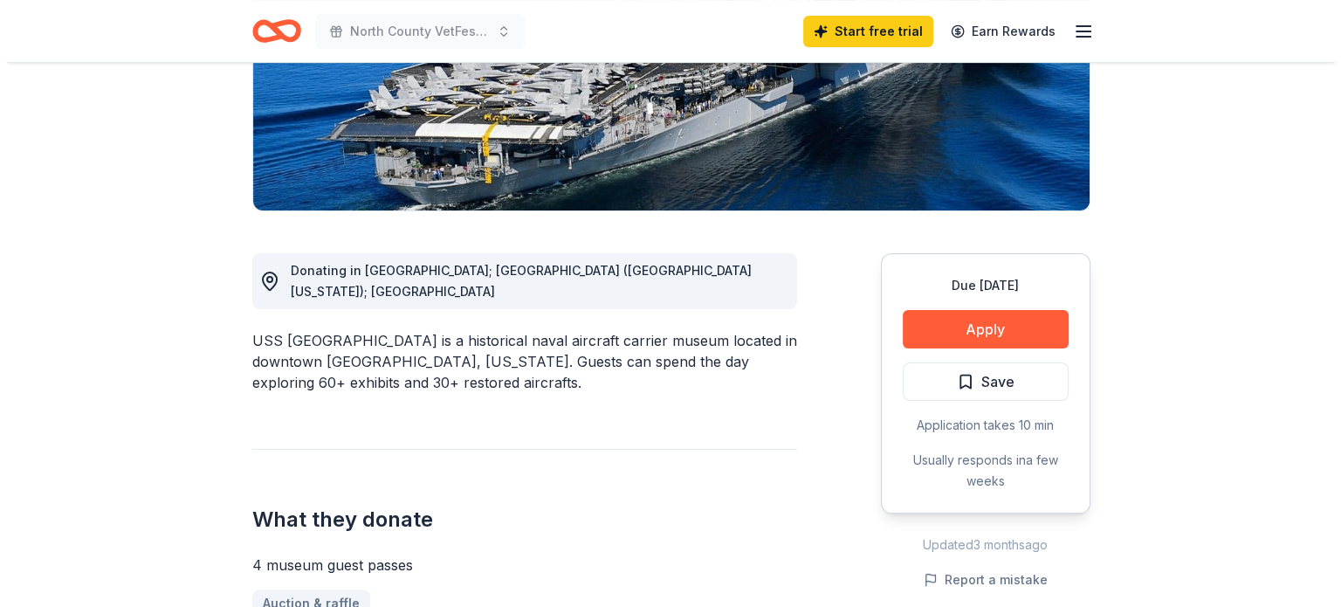
scroll to position [349, 0]
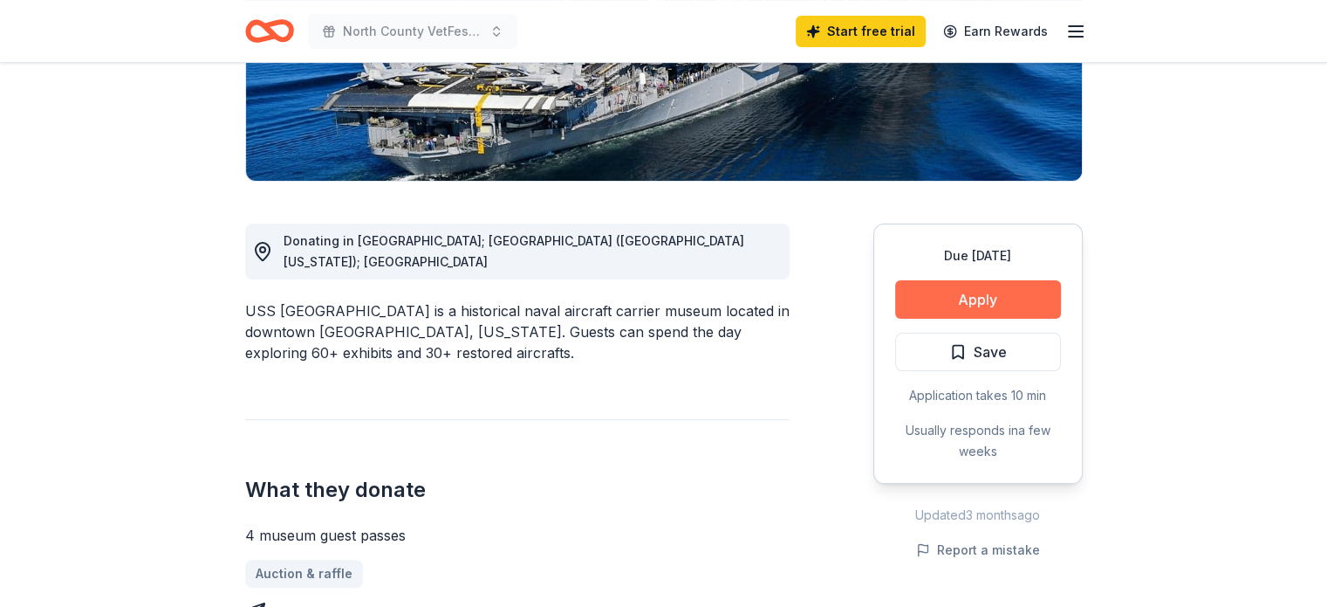
click at [973, 291] on button "Apply" at bounding box center [978, 299] width 166 height 38
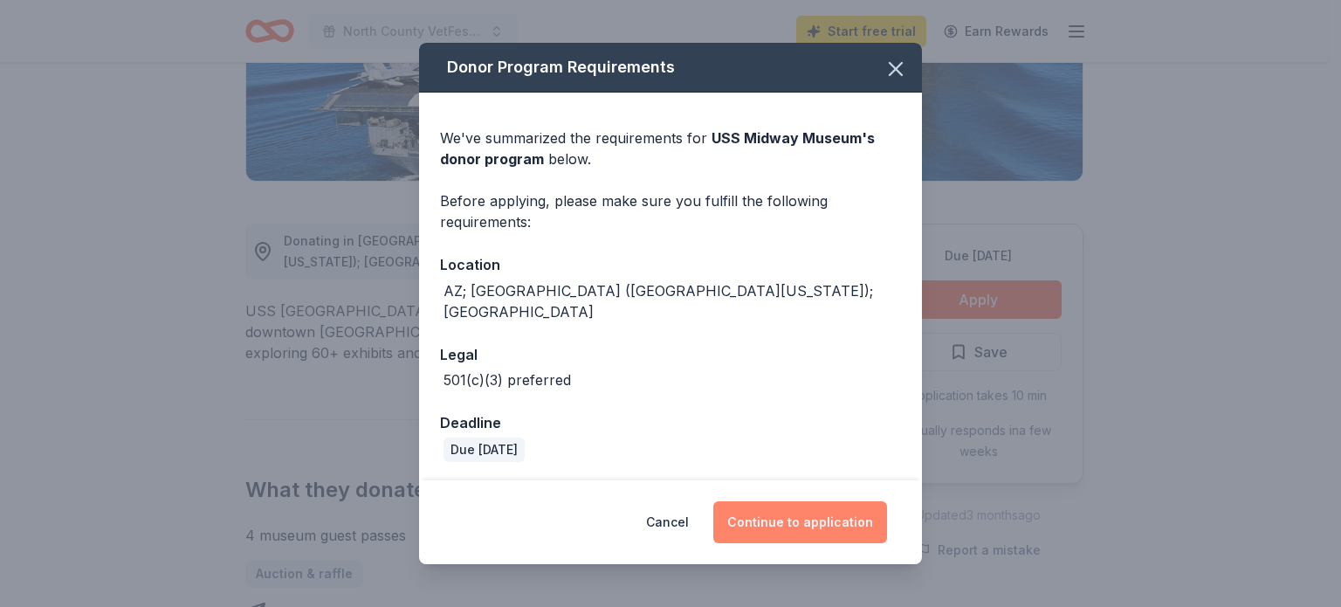
click at [778, 533] on button "Continue to application" at bounding box center [800, 522] width 174 height 42
